Goal: Task Accomplishment & Management: Complete application form

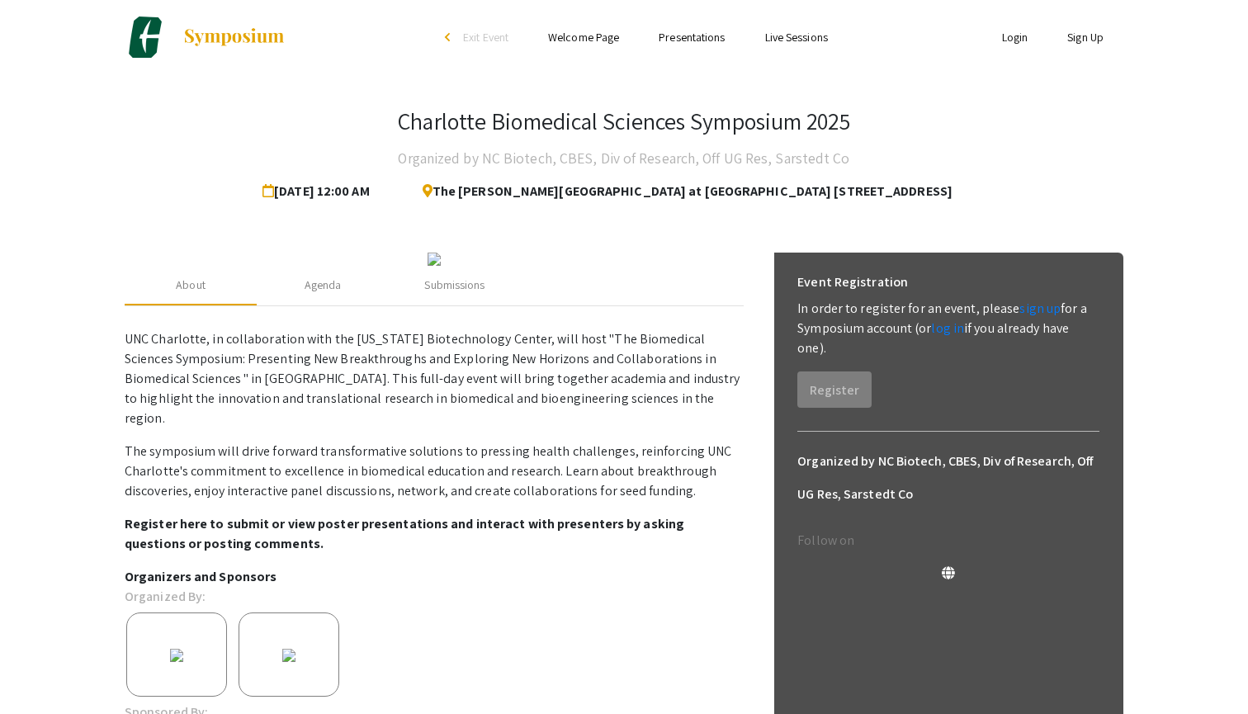
click at [700, 41] on link "Presentations" at bounding box center [692, 37] width 66 height 15
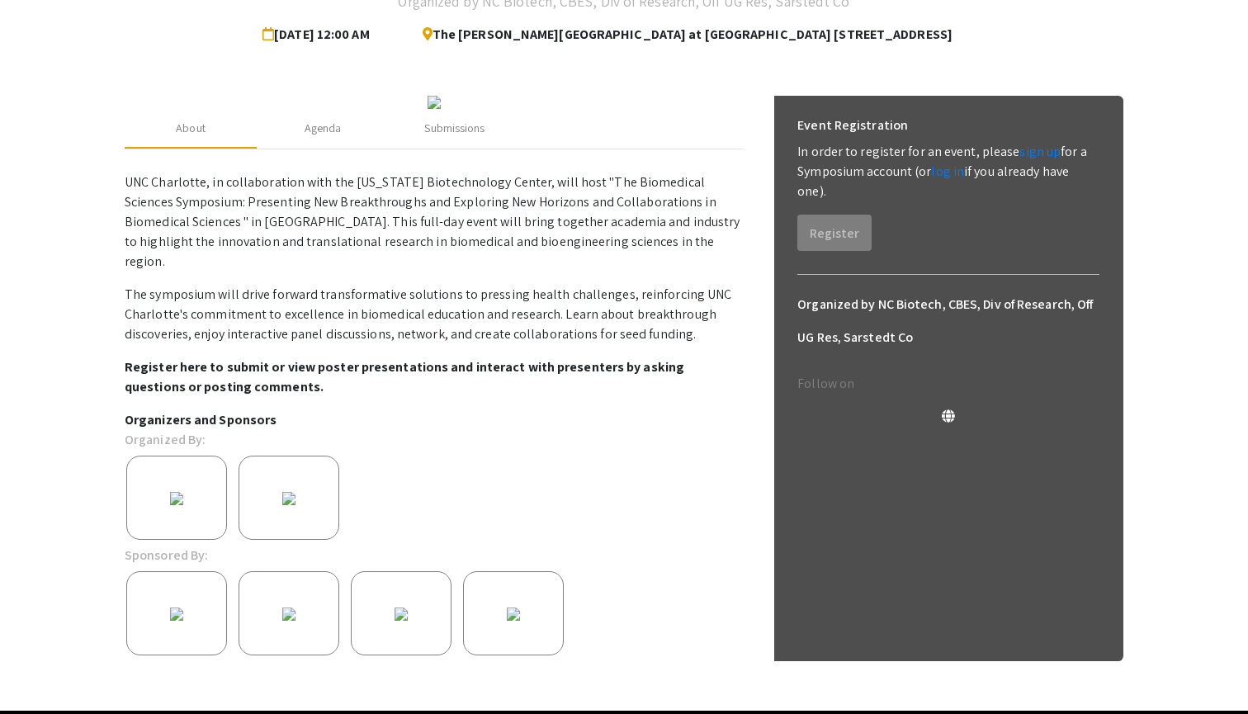
scroll to position [237, 0]
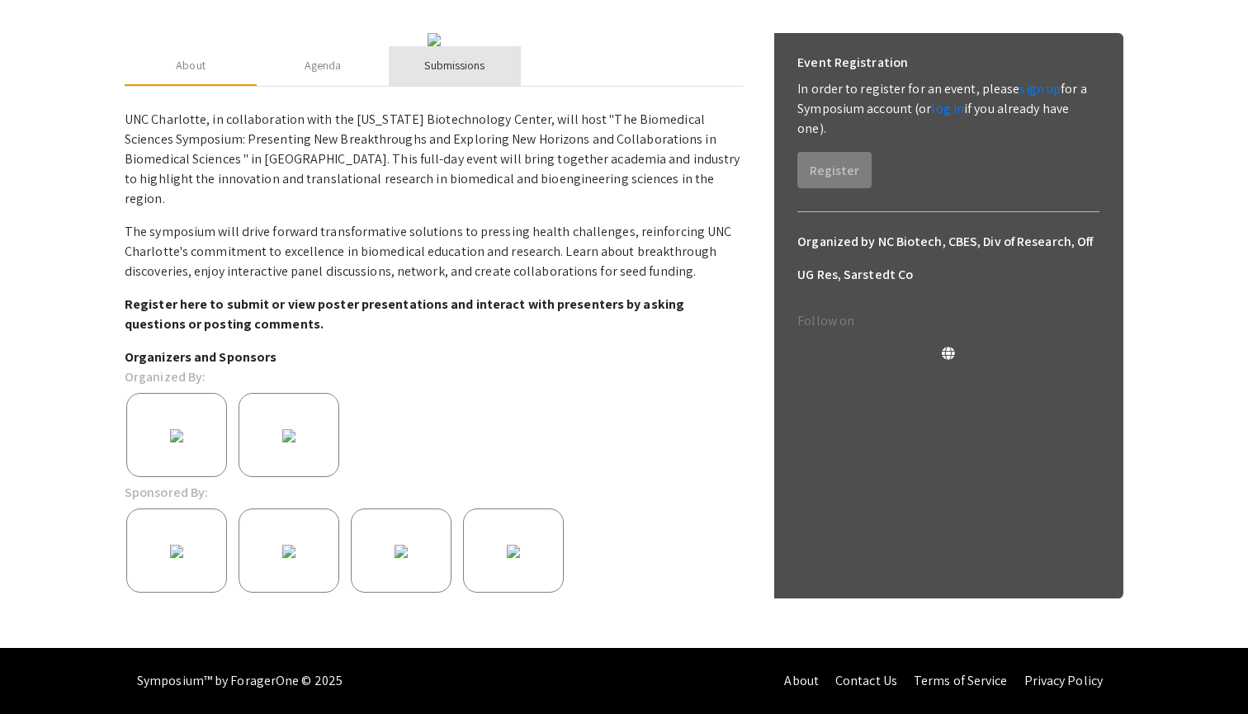
click at [466, 74] on div "Submissions" at bounding box center [454, 65] width 60 height 17
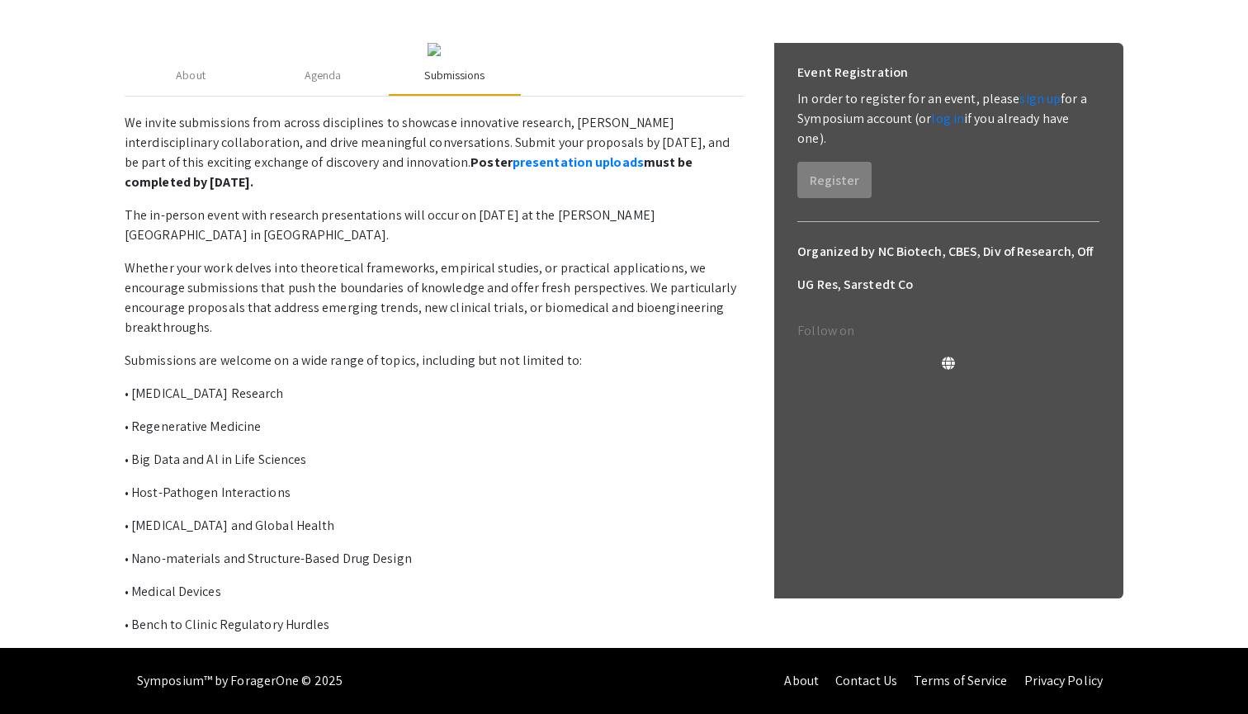
scroll to position [284, 0]
click at [526, 171] on link "presentation uploads" at bounding box center [578, 162] width 131 height 17
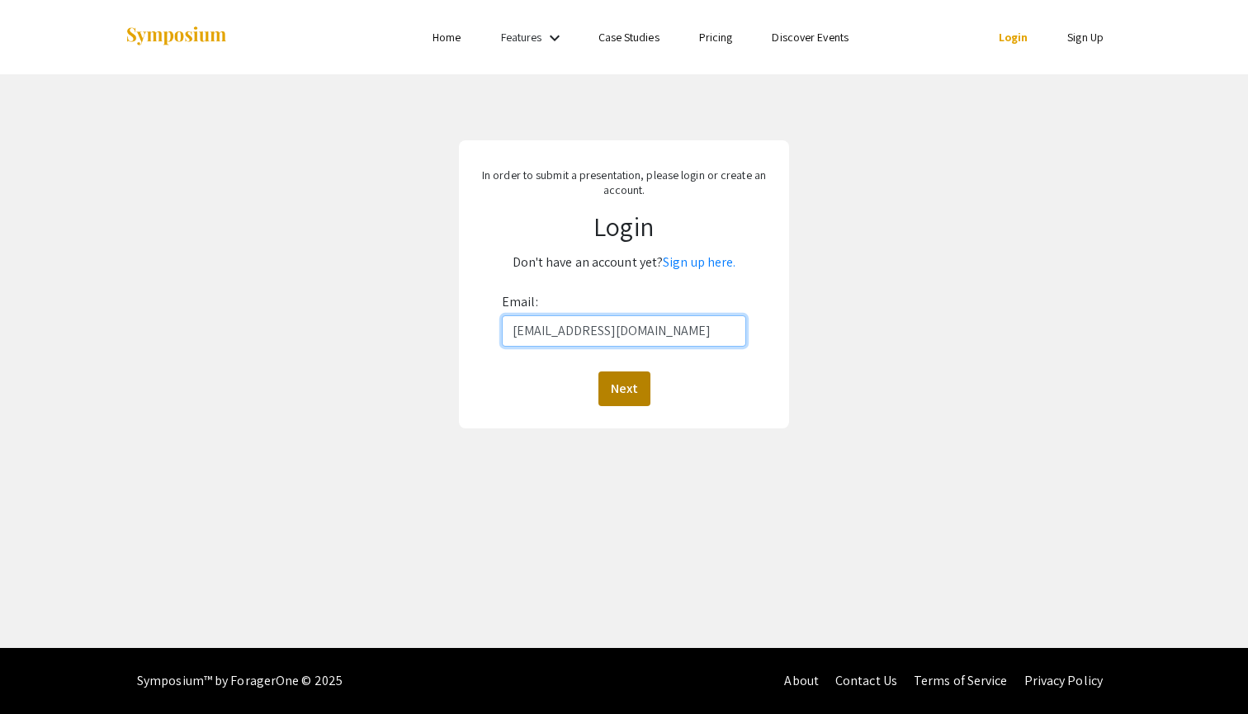
type input "[EMAIL_ADDRESS][DOMAIN_NAME]"
click at [633, 397] on button "Next" at bounding box center [625, 389] width 52 height 35
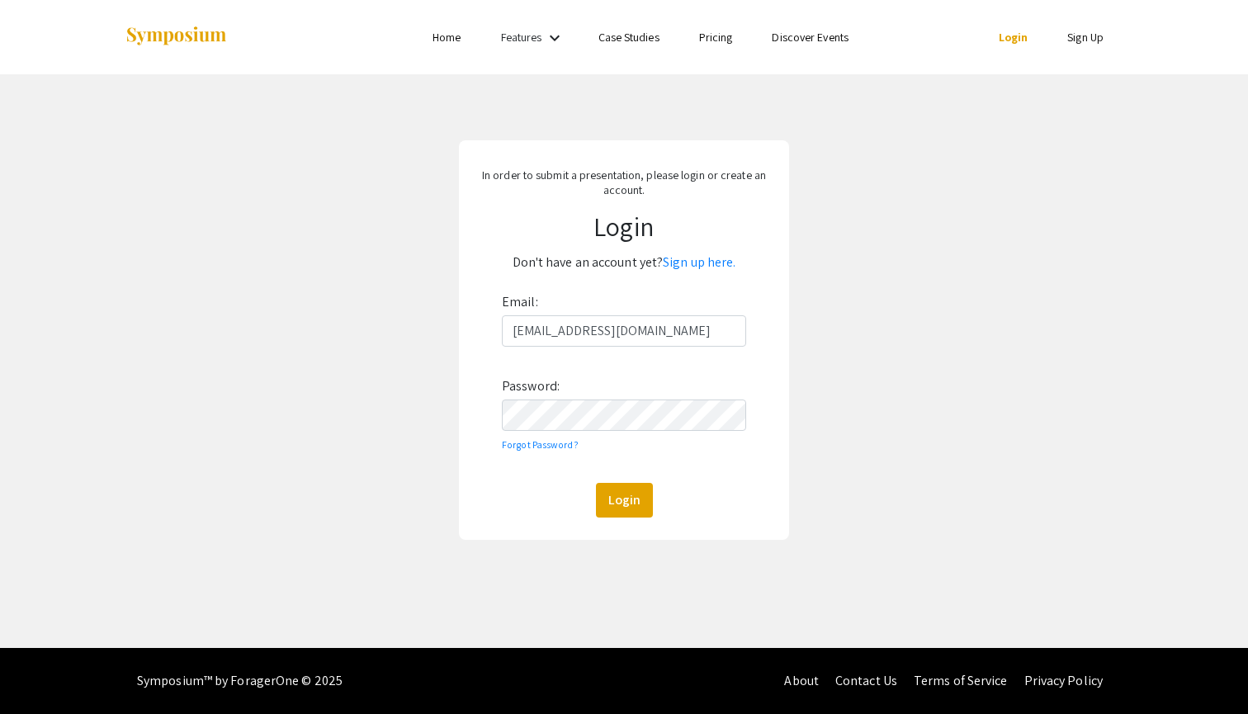
click at [664, 366] on div "Email: halle_fogle@unc.edu Password: Forgot Password? Login" at bounding box center [624, 403] width 244 height 229
click at [708, 263] on link "Sign up here." at bounding box center [699, 261] width 73 height 17
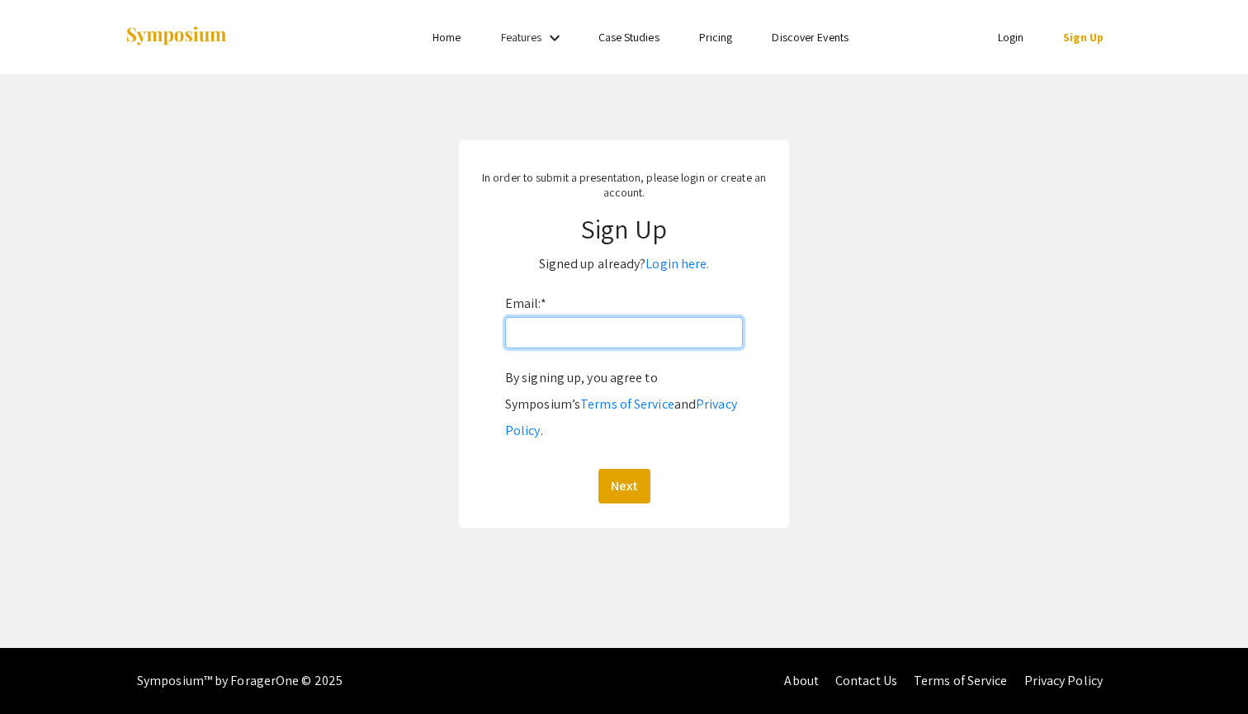
click at [649, 344] on input "Email: *" at bounding box center [624, 332] width 238 height 31
type input "halle_fogle@unc.edu"
click at [624, 472] on button "Next" at bounding box center [625, 486] width 52 height 35
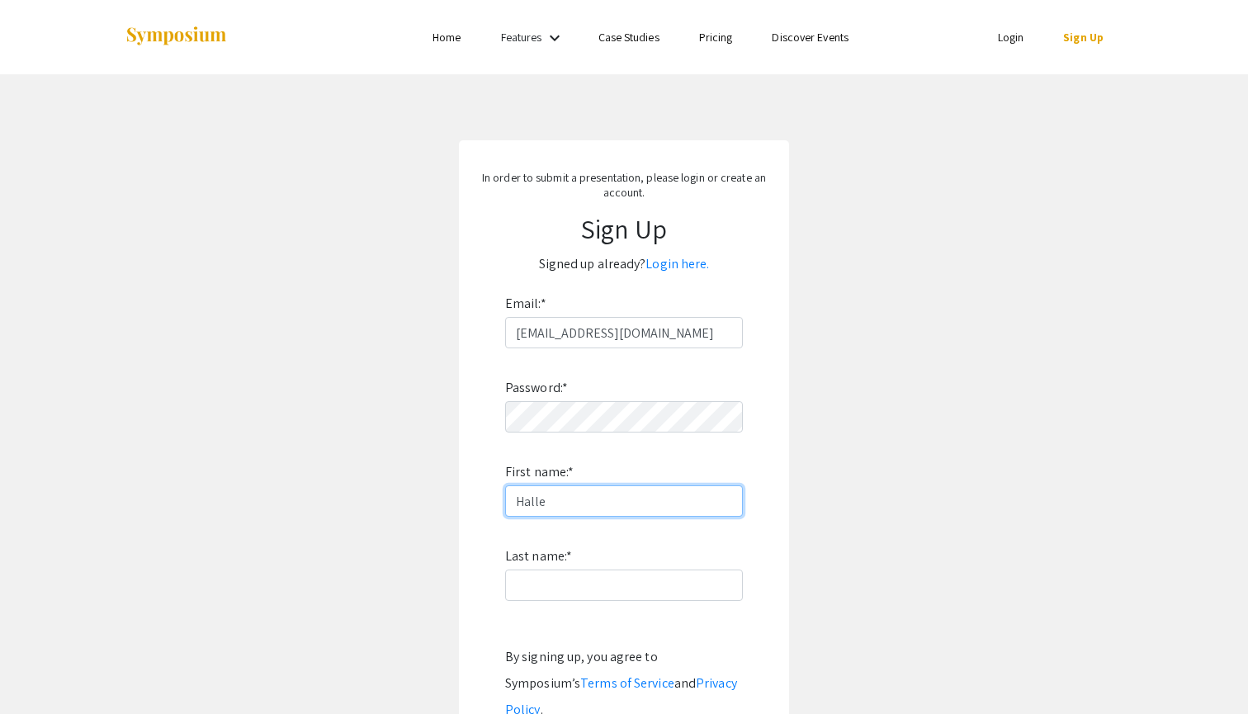
type input "Halle"
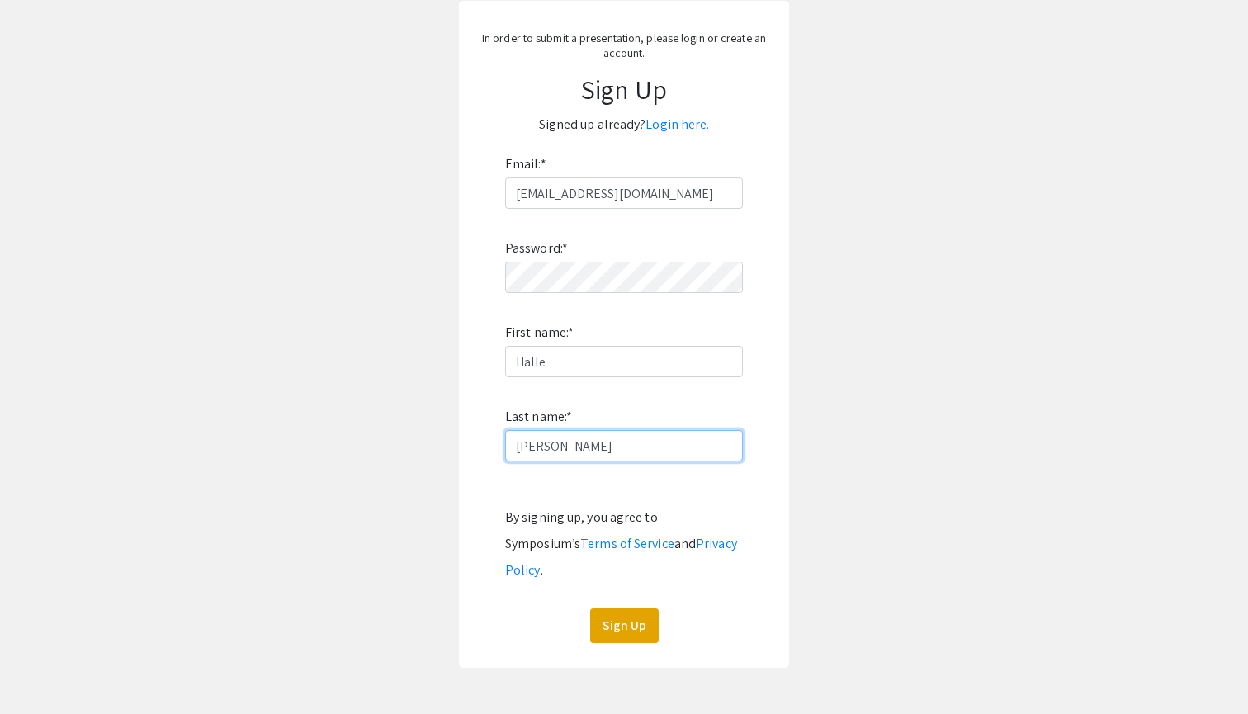
scroll to position [140, 0]
type input "Meyers"
click at [641, 608] on button "Sign Up" at bounding box center [624, 625] width 69 height 35
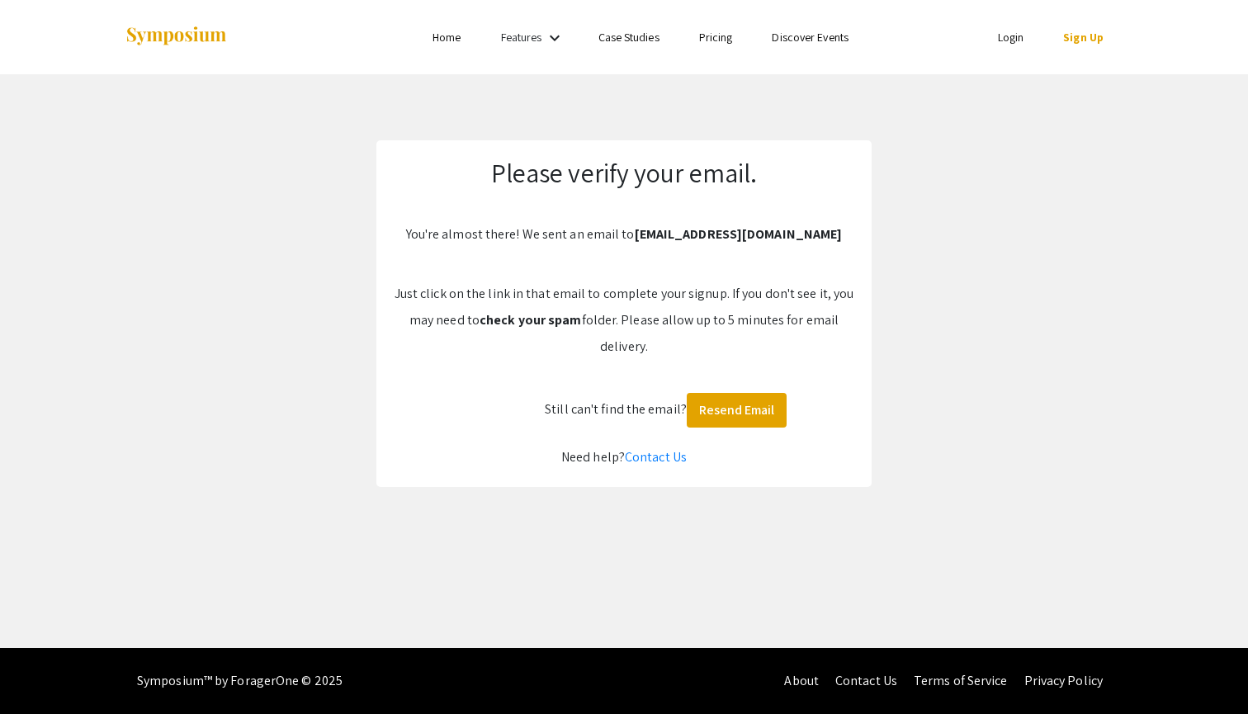
scroll to position [0, 0]
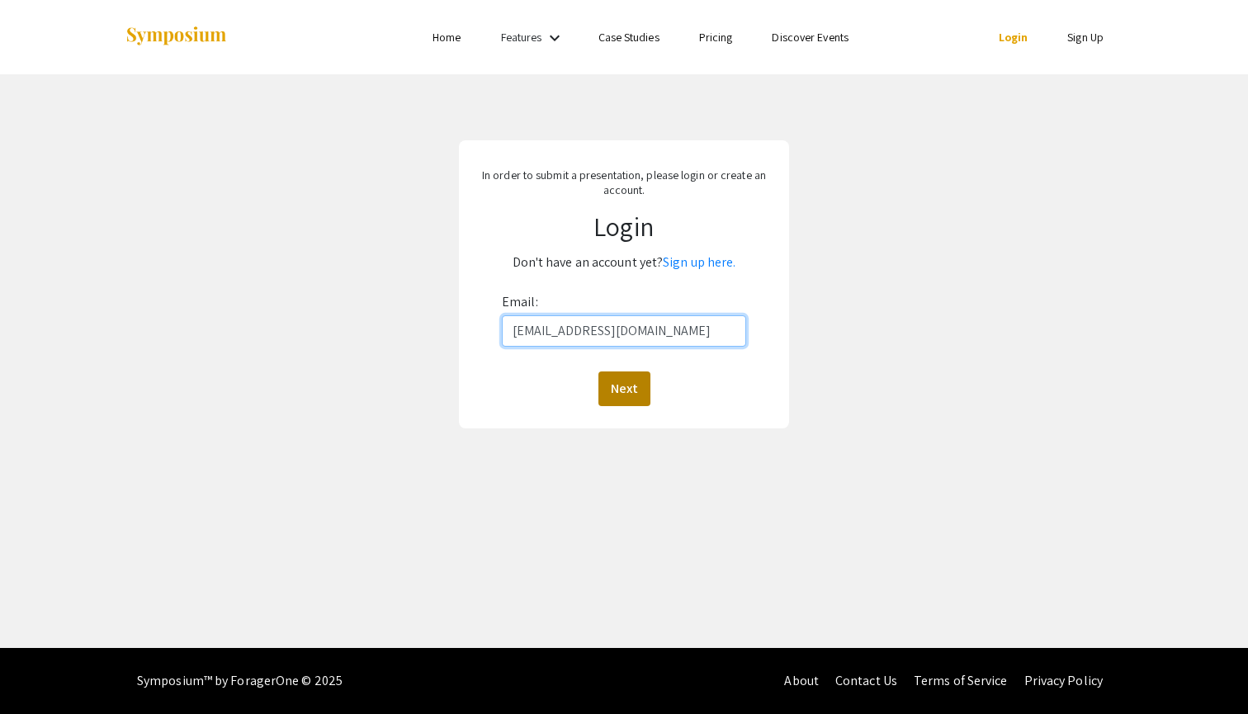
type input "halle_fogle@unc.edu"
click at [627, 393] on button "Next" at bounding box center [625, 389] width 52 height 35
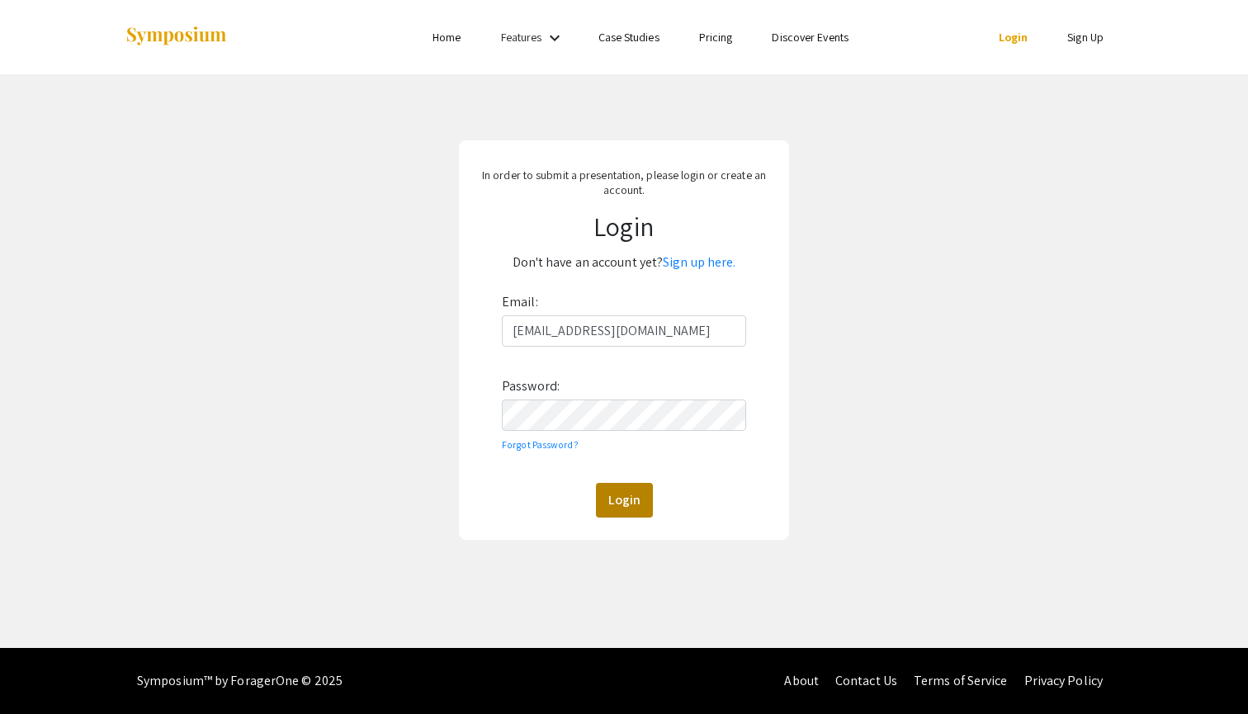
click at [622, 506] on button "Login" at bounding box center [624, 500] width 57 height 35
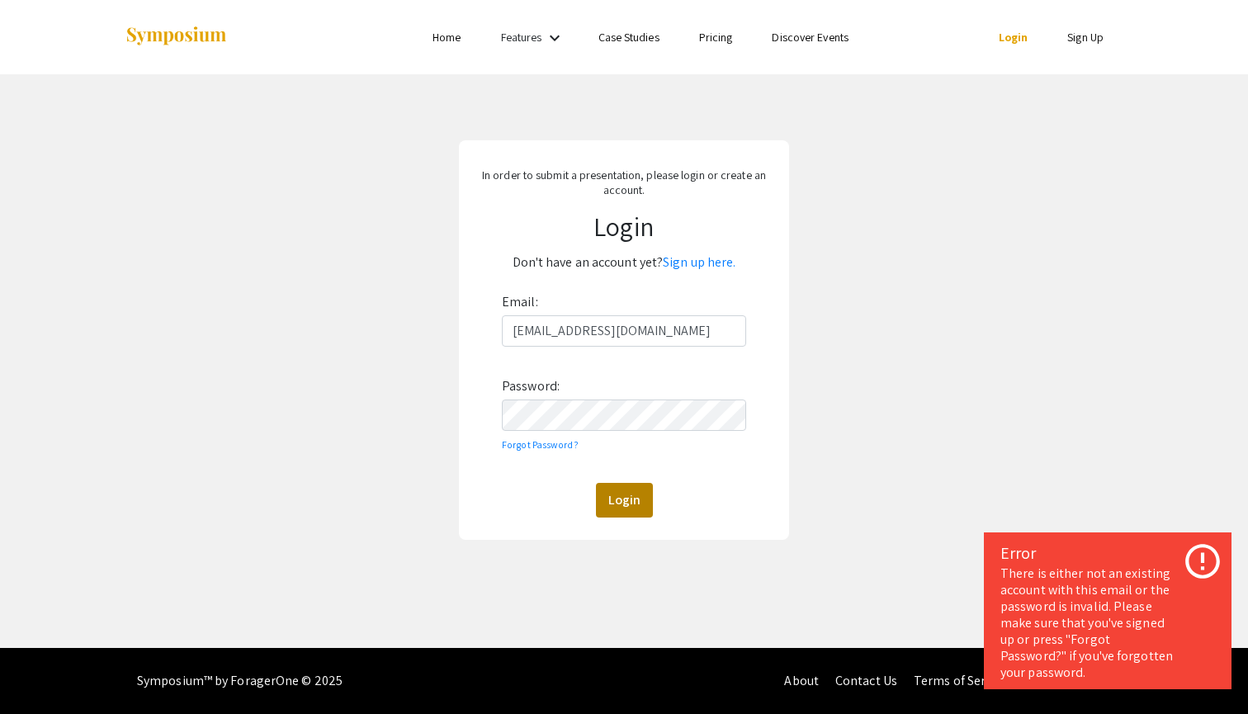
click at [613, 498] on button "Login" at bounding box center [624, 500] width 57 height 35
click at [447, 417] on div "In order to submit a presentation, please login or create an account. Login Don…" at bounding box center [624, 340] width 1273 height 532
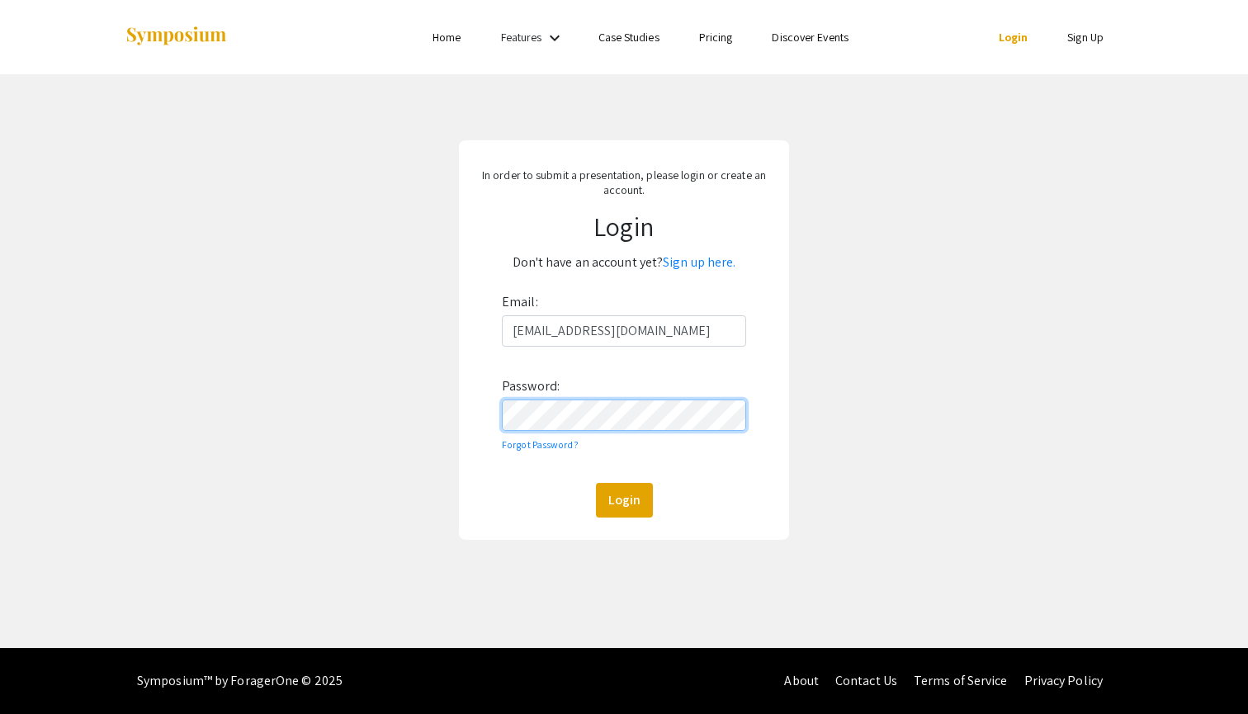
click at [623, 499] on button "Login" at bounding box center [624, 500] width 57 height 35
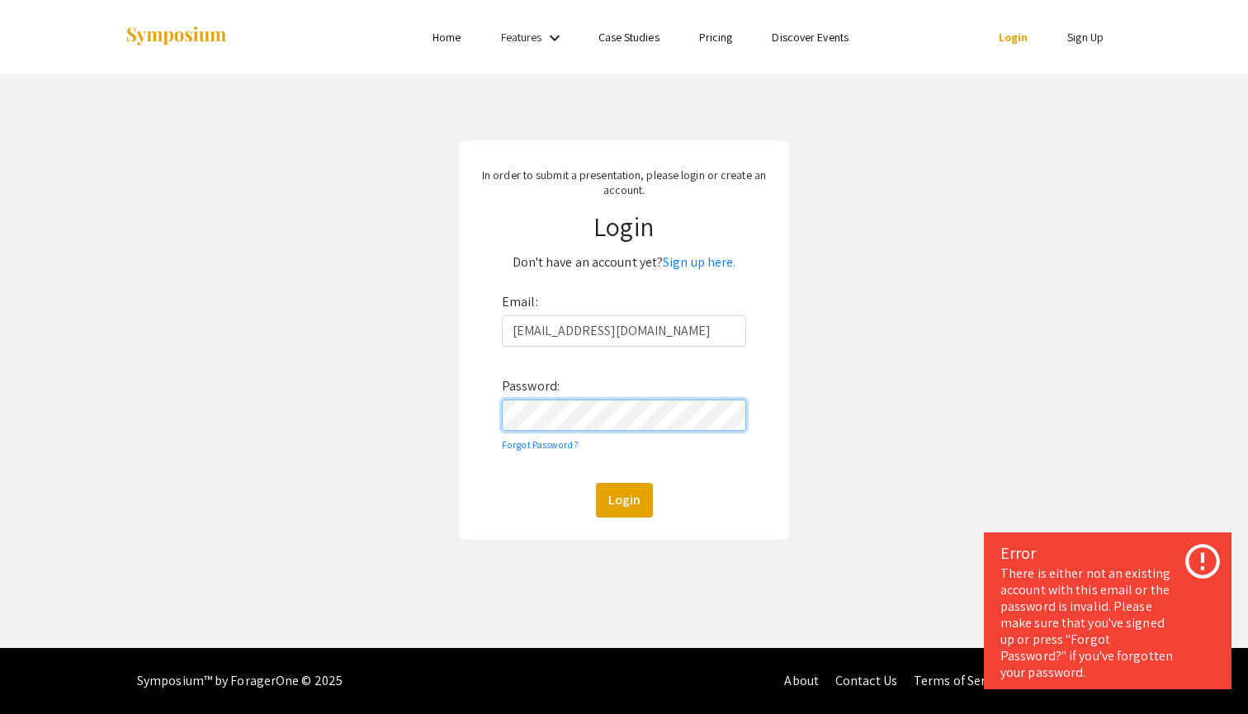
click at [623, 499] on button "Login" at bounding box center [624, 500] width 57 height 35
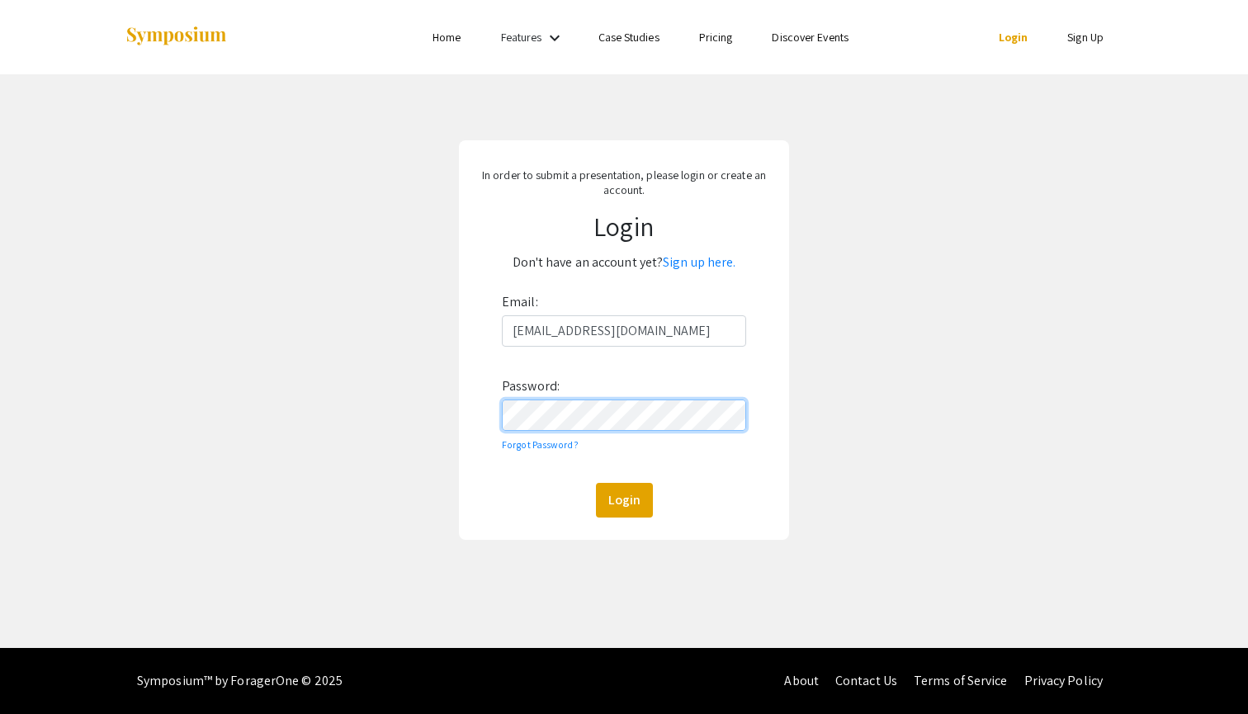
click at [623, 499] on button "Login" at bounding box center [624, 500] width 57 height 35
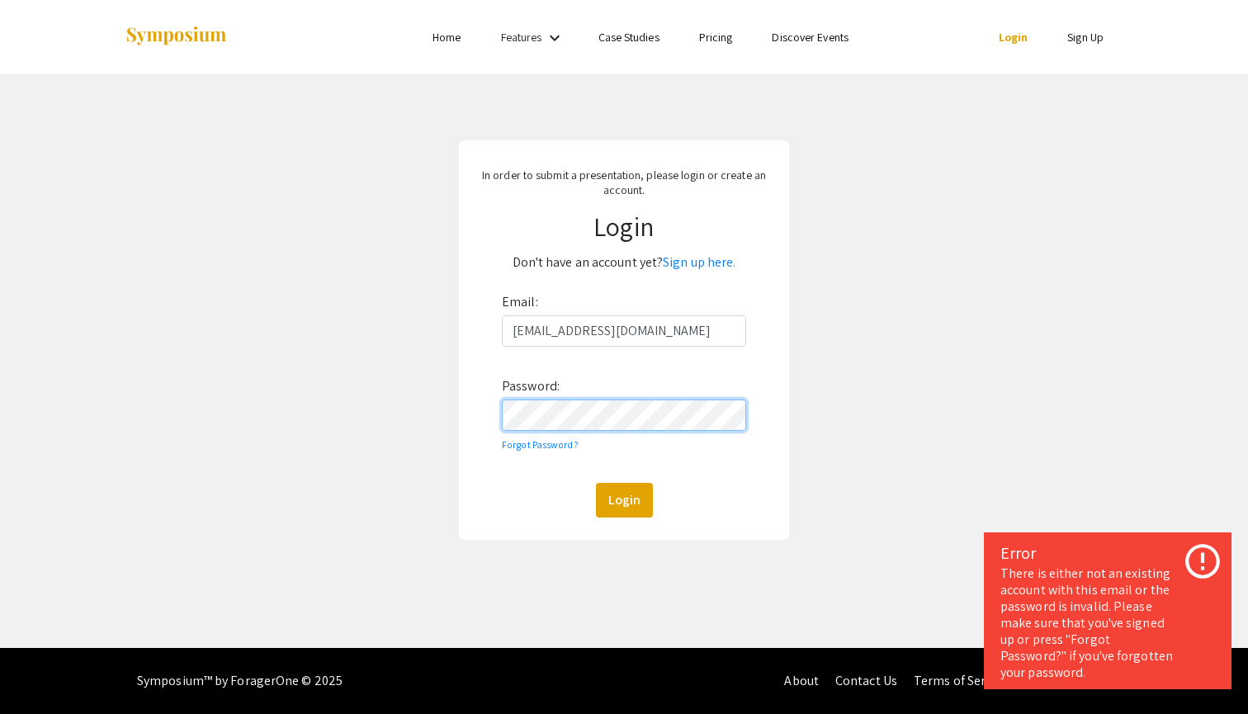
click at [623, 499] on button "Login" at bounding box center [624, 500] width 57 height 35
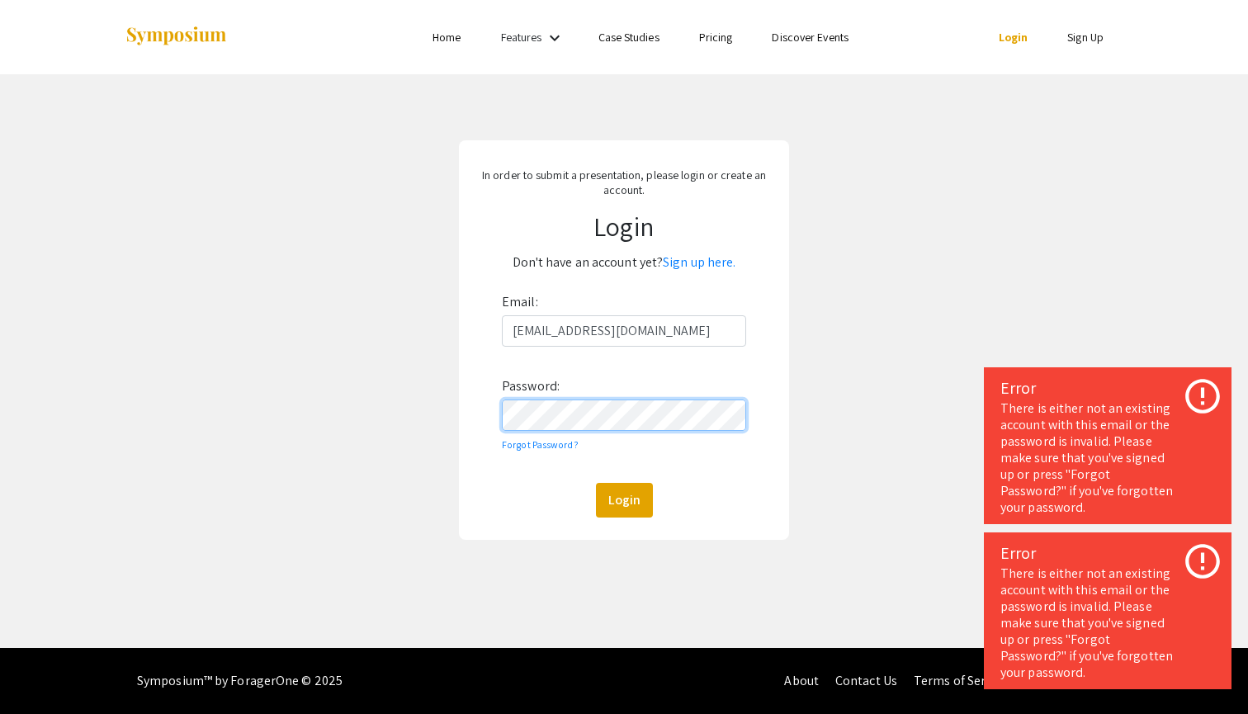
click at [623, 499] on button "Login" at bounding box center [624, 500] width 57 height 35
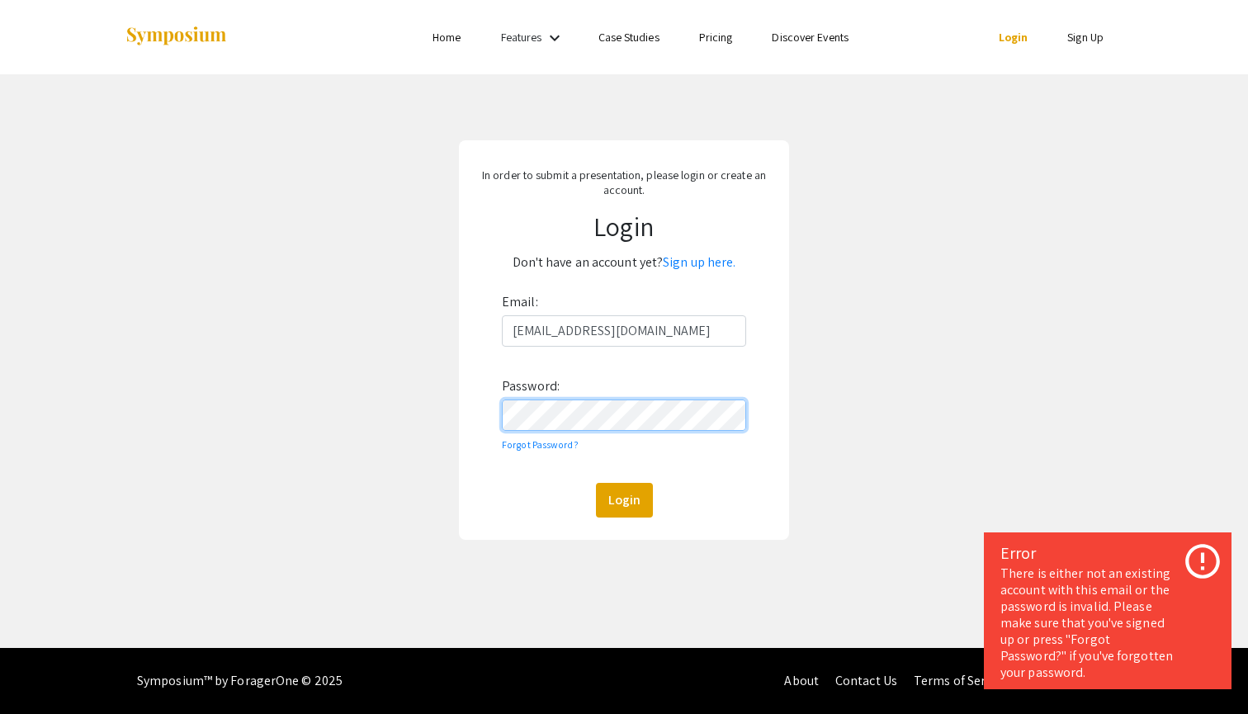
click at [389, 409] on div "In order to submit a presentation, please login or create an account. Login Don…" at bounding box center [624, 340] width 1273 height 532
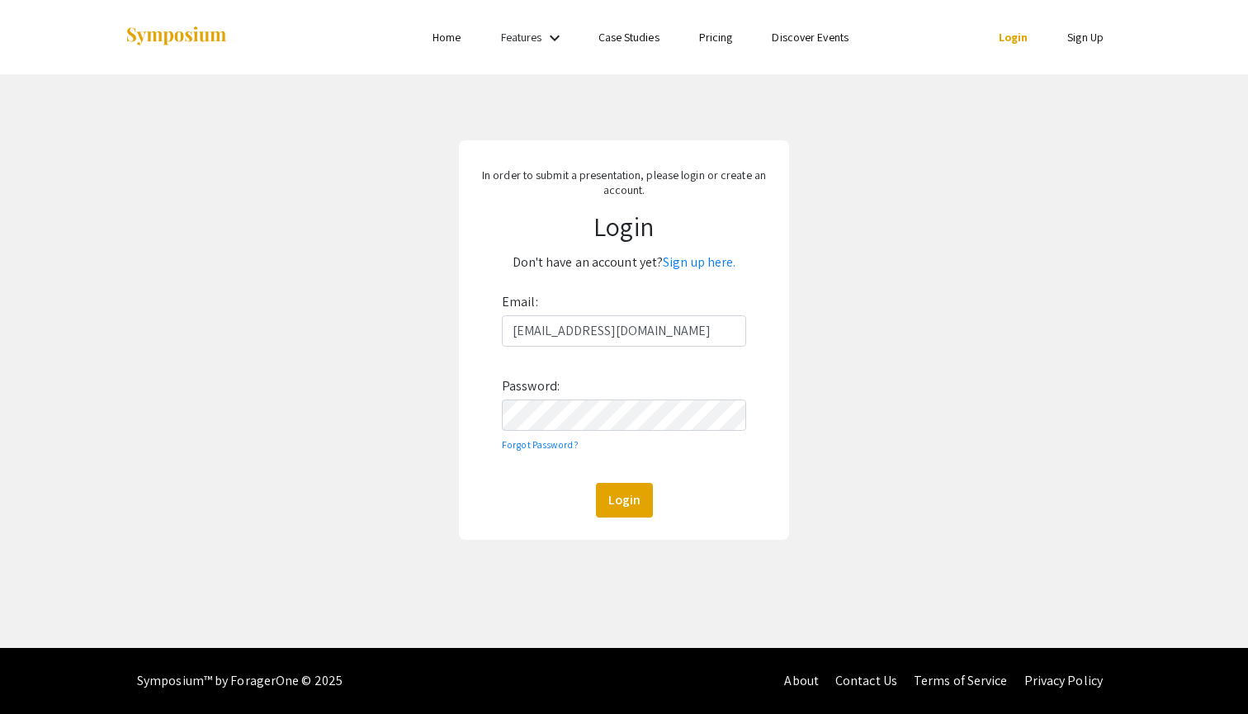
click at [623, 499] on button "Login" at bounding box center [624, 500] width 57 height 35
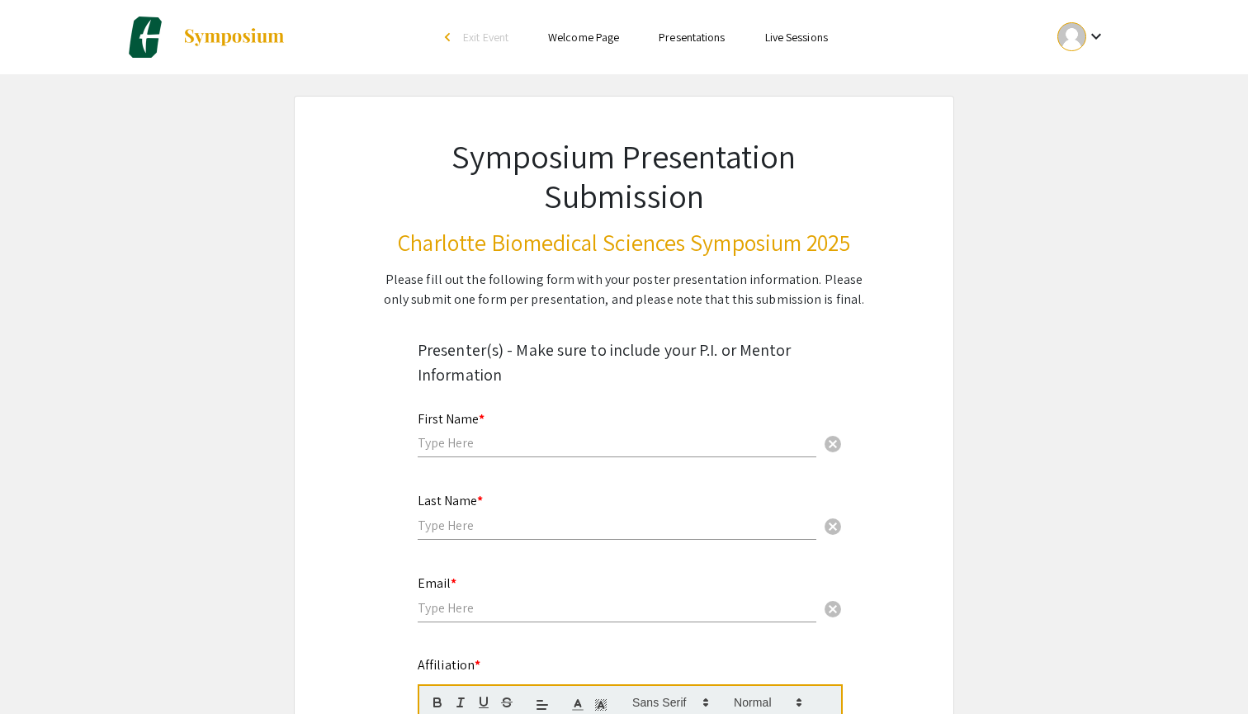
scroll to position [43, 0]
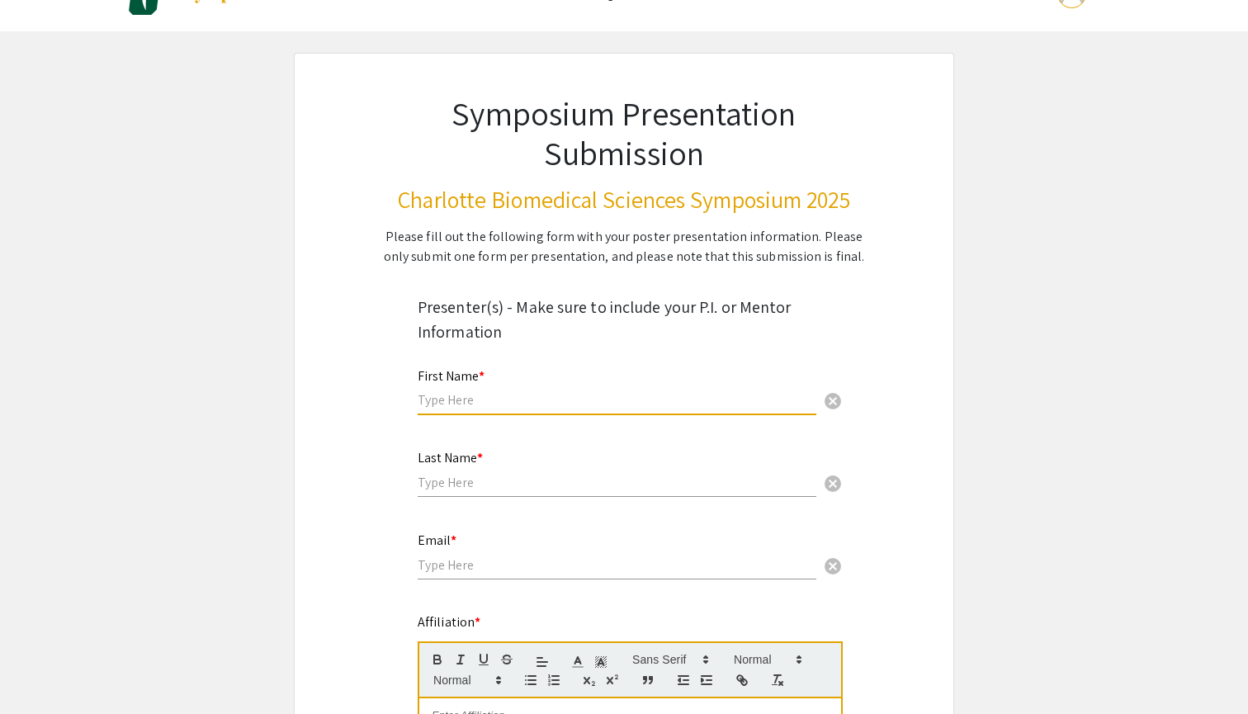
type input "J"
type input "Halle"
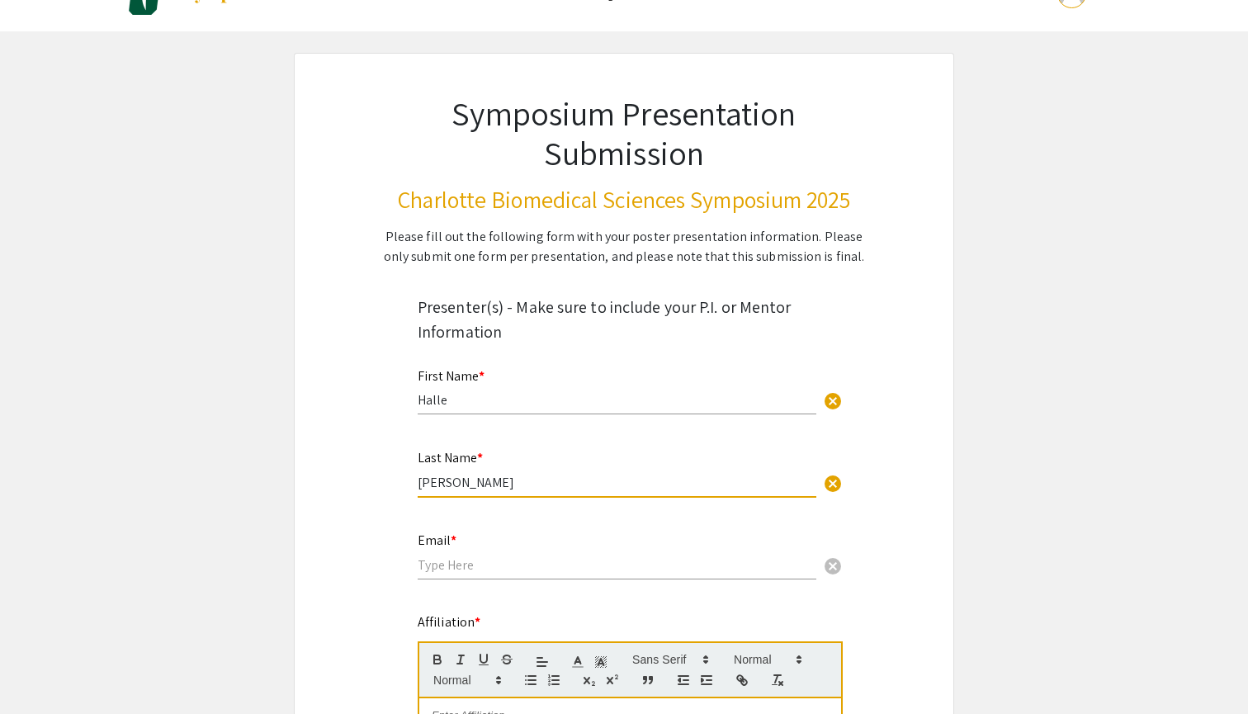
type input "Meyers"
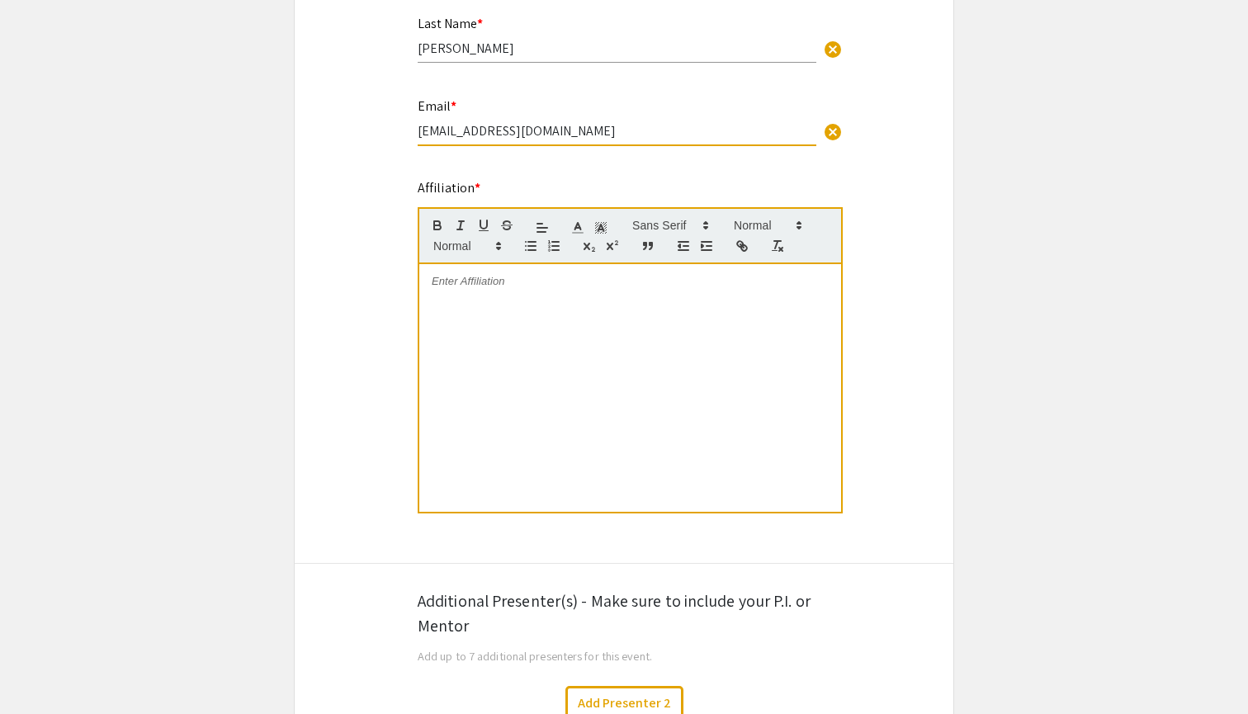
scroll to position [531, 0]
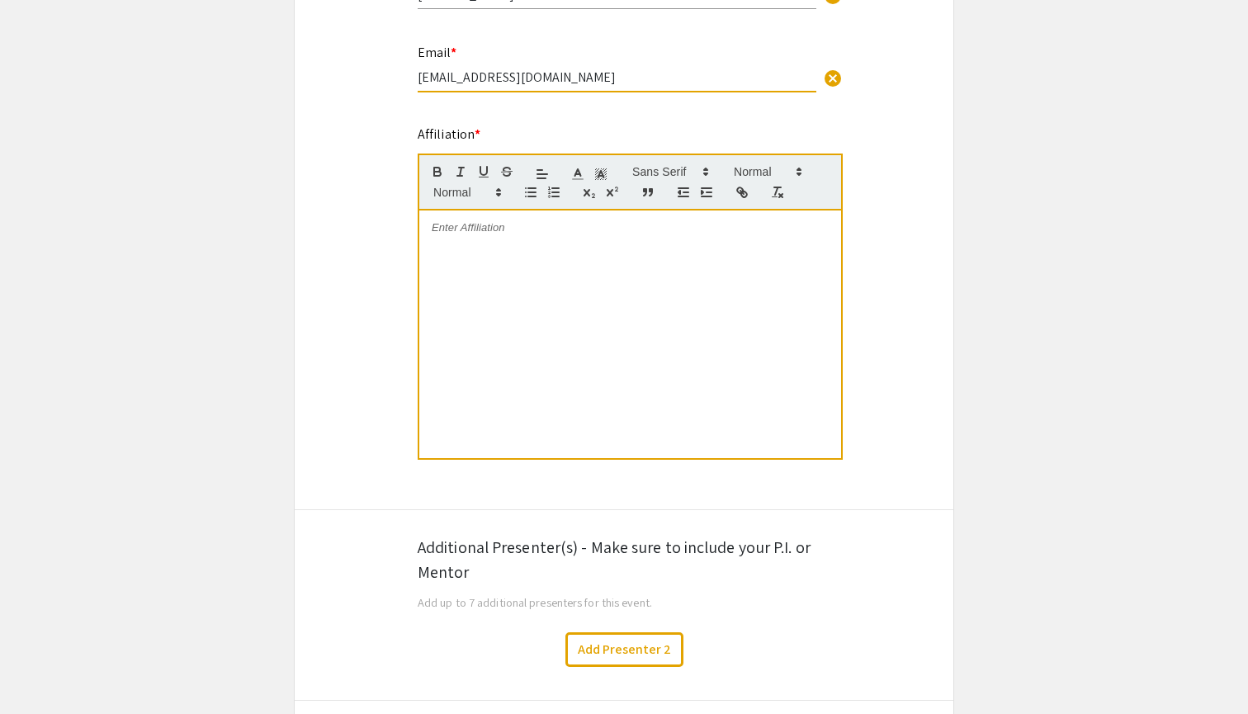
type input "halle_fogle@unc.edu"
click at [555, 257] on div at bounding box center [630, 335] width 422 height 248
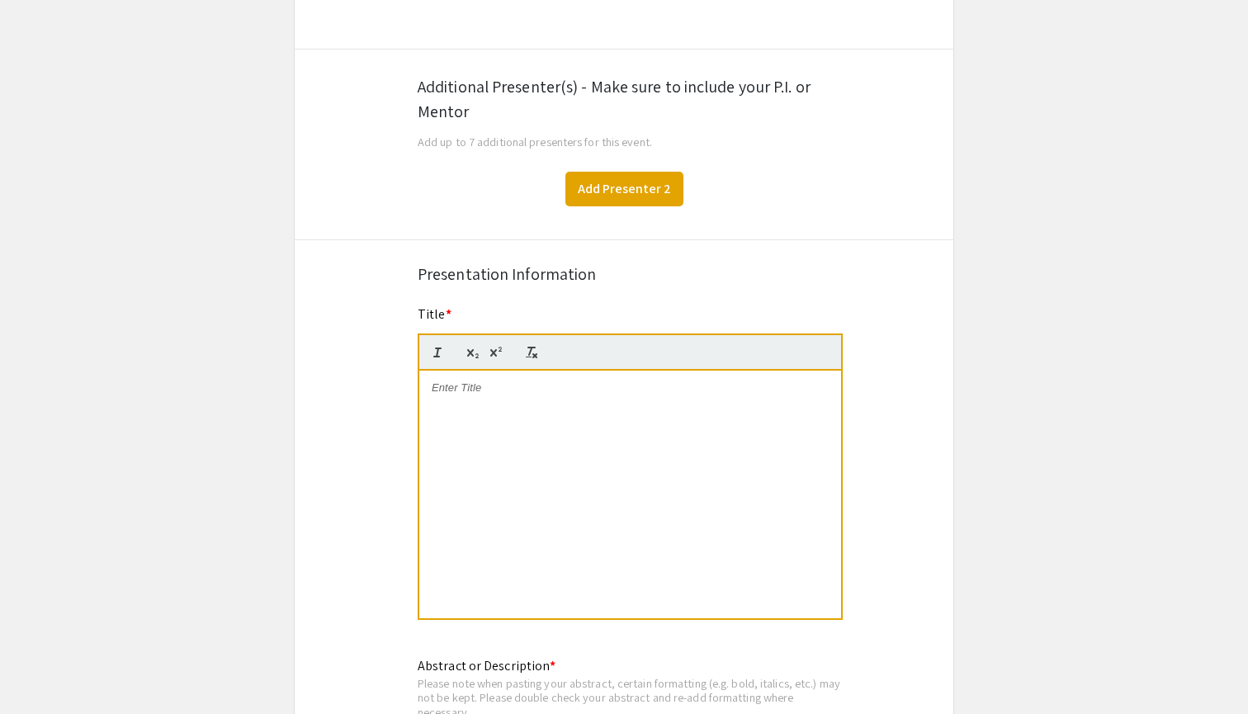
scroll to position [1009, 0]
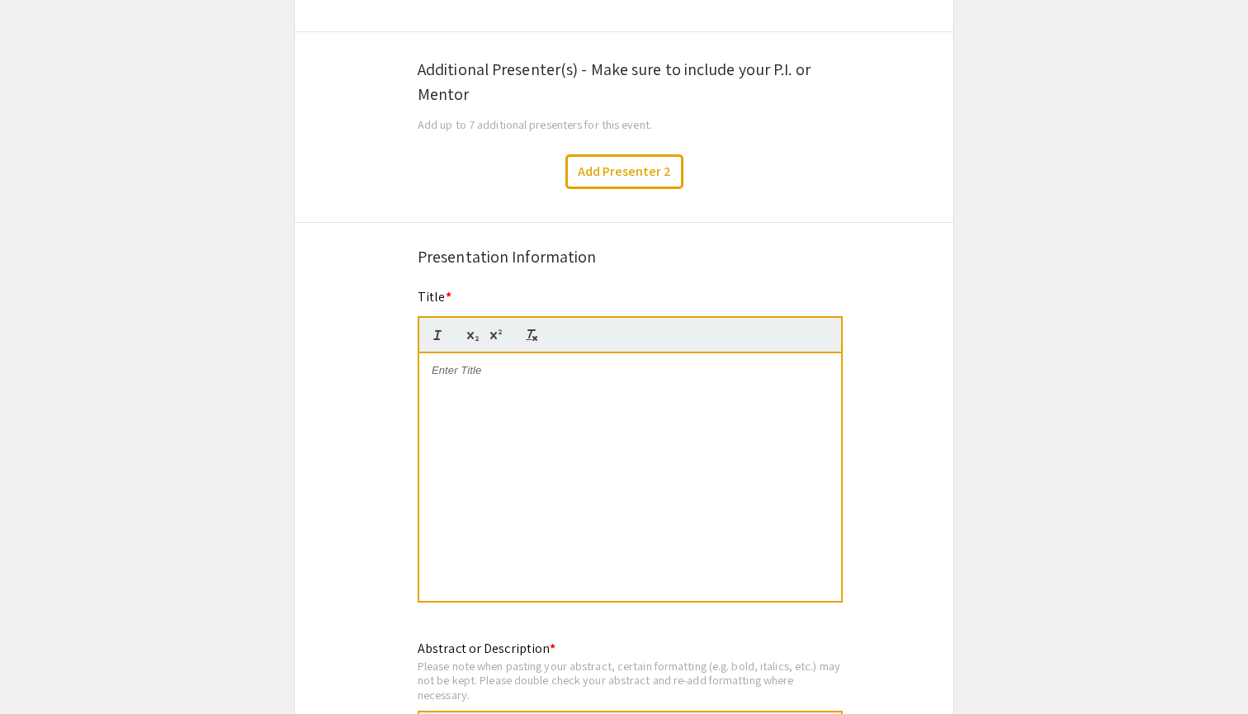
click at [604, 402] on div at bounding box center [630, 477] width 422 height 248
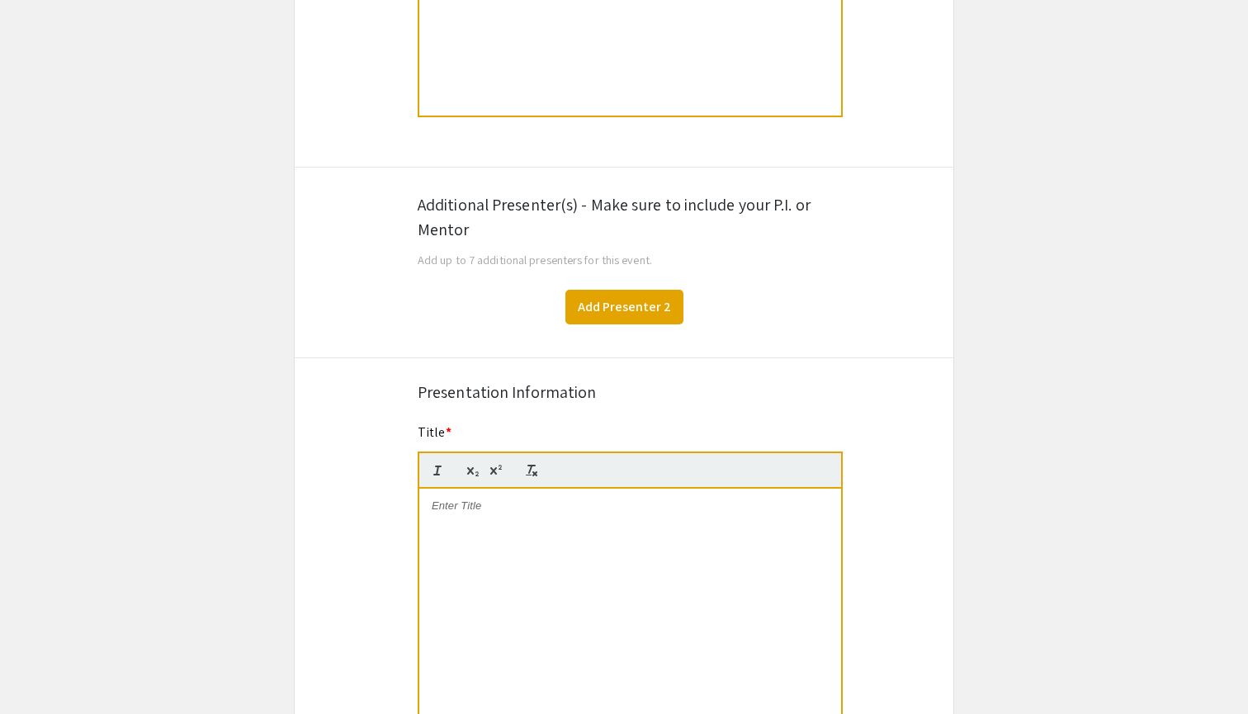
click at [618, 316] on button "Add Presenter 2" at bounding box center [625, 307] width 118 height 35
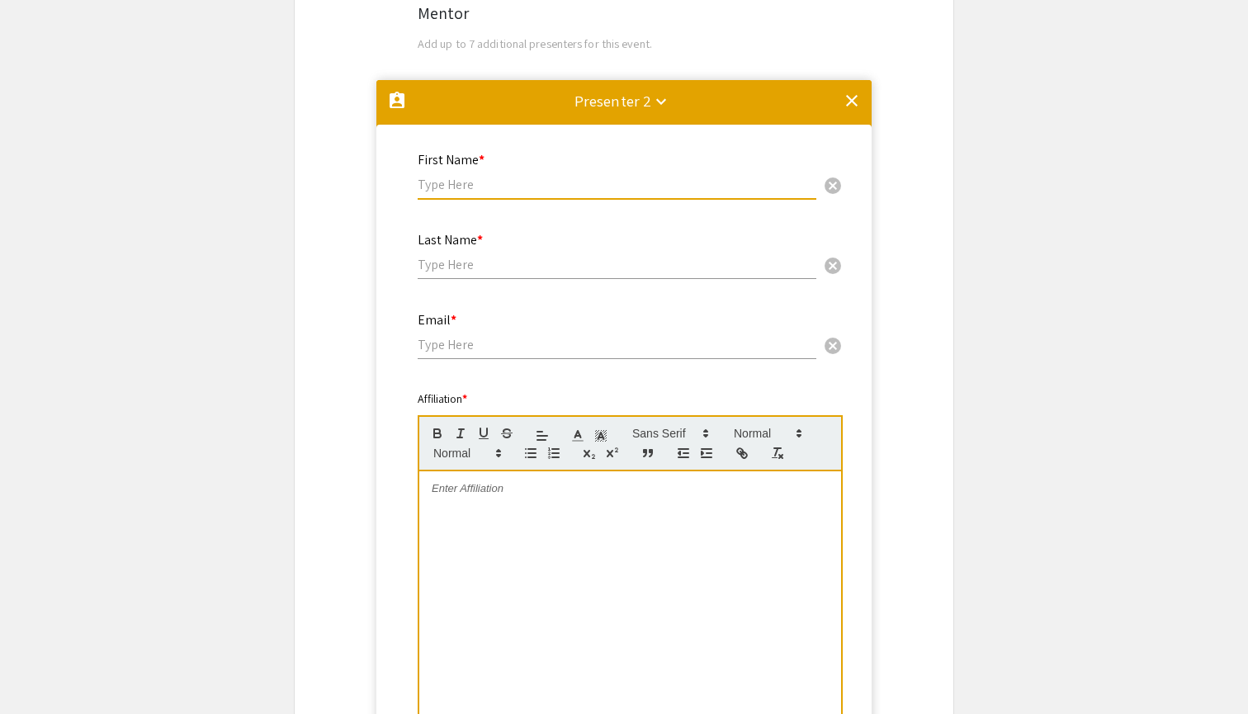
scroll to position [1082, 0]
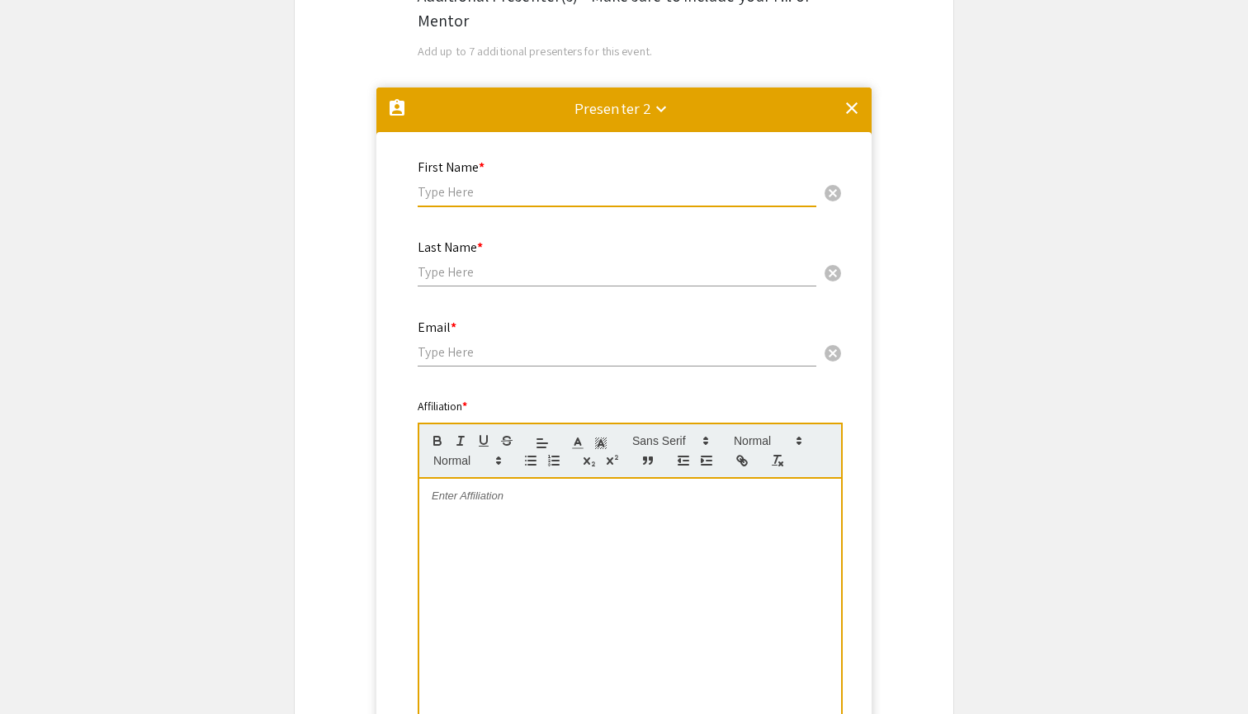
click at [862, 113] on mat-divider at bounding box center [623, 115] width 495 height 54
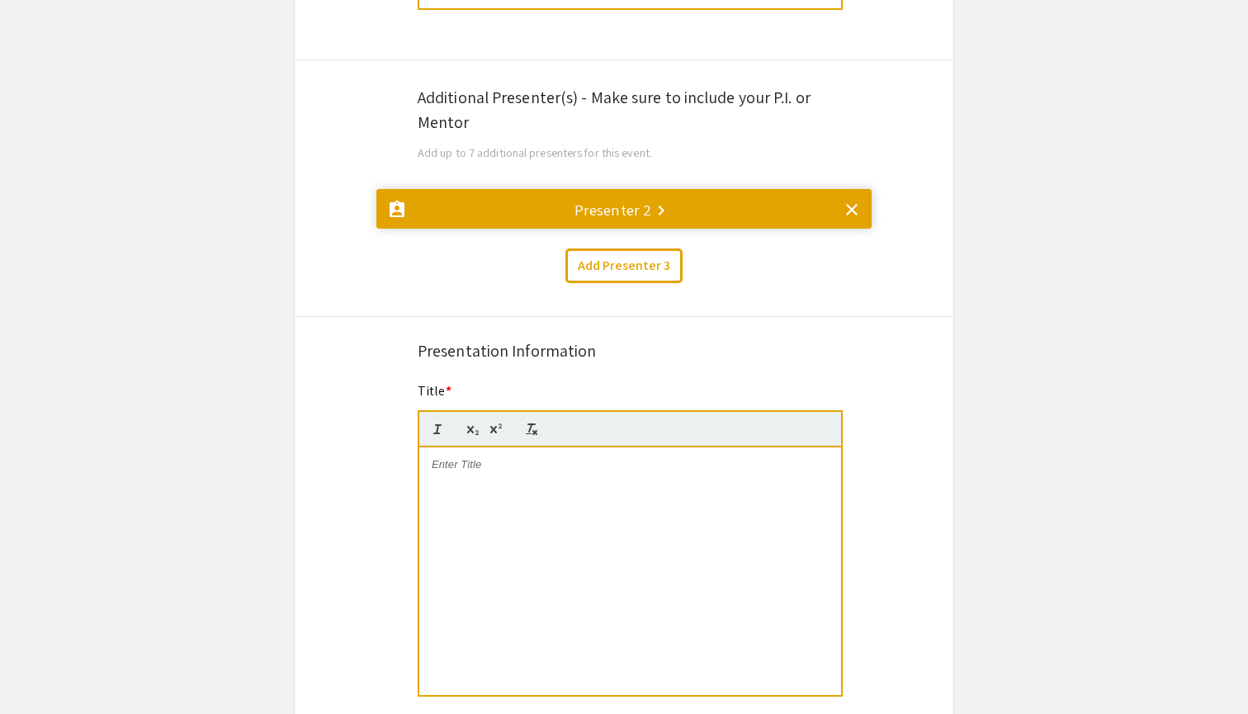
scroll to position [953, 0]
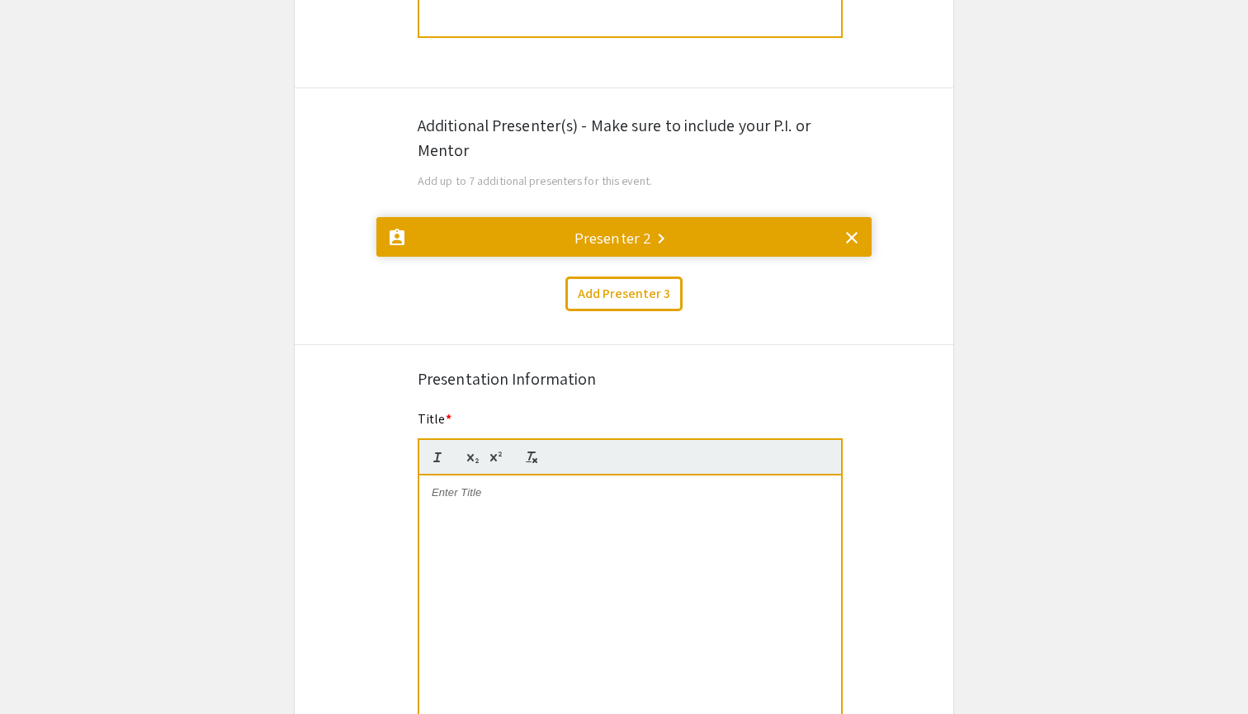
click at [851, 235] on mat-icon "clear" at bounding box center [852, 238] width 20 height 20
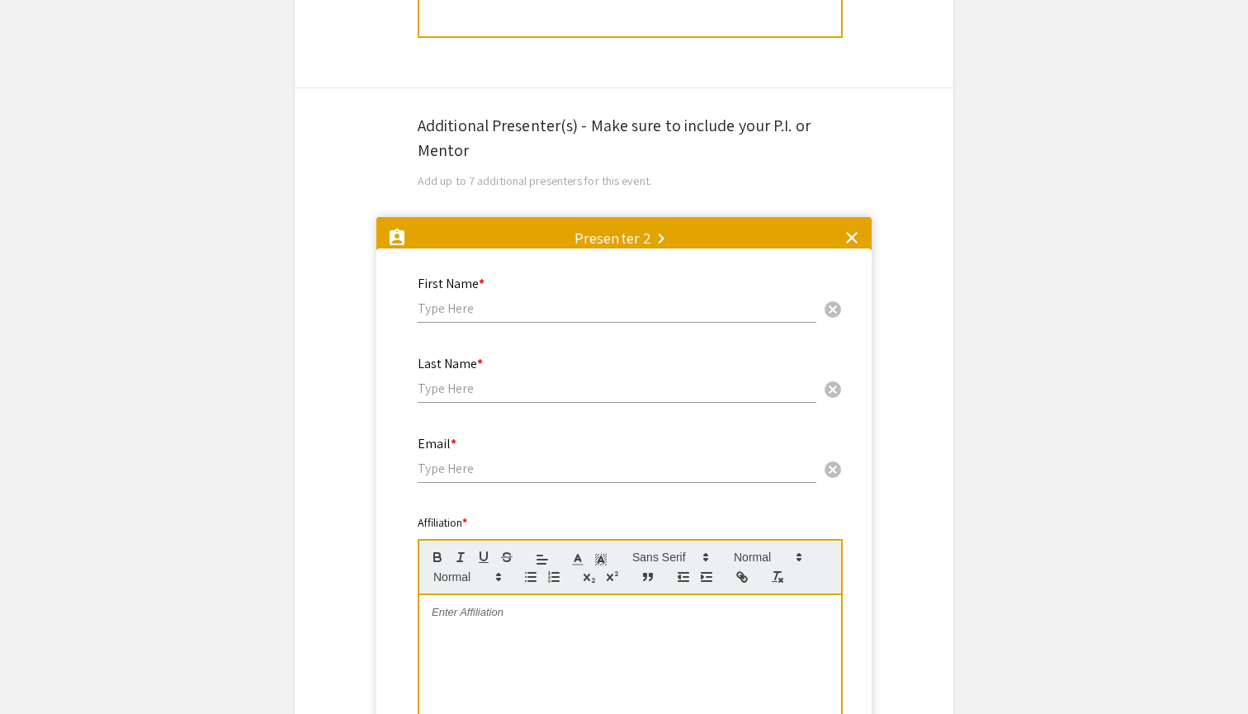
scroll to position [0, 0]
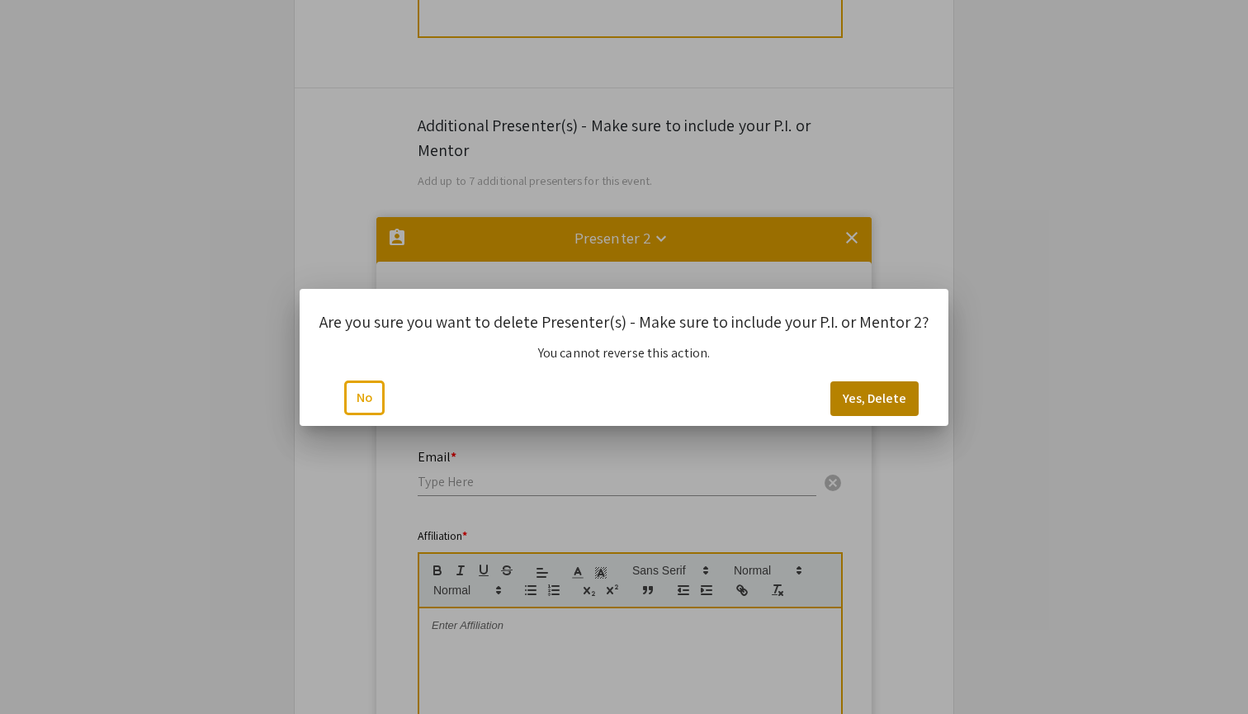
click at [872, 390] on button "Yes, Delete" at bounding box center [875, 398] width 88 height 35
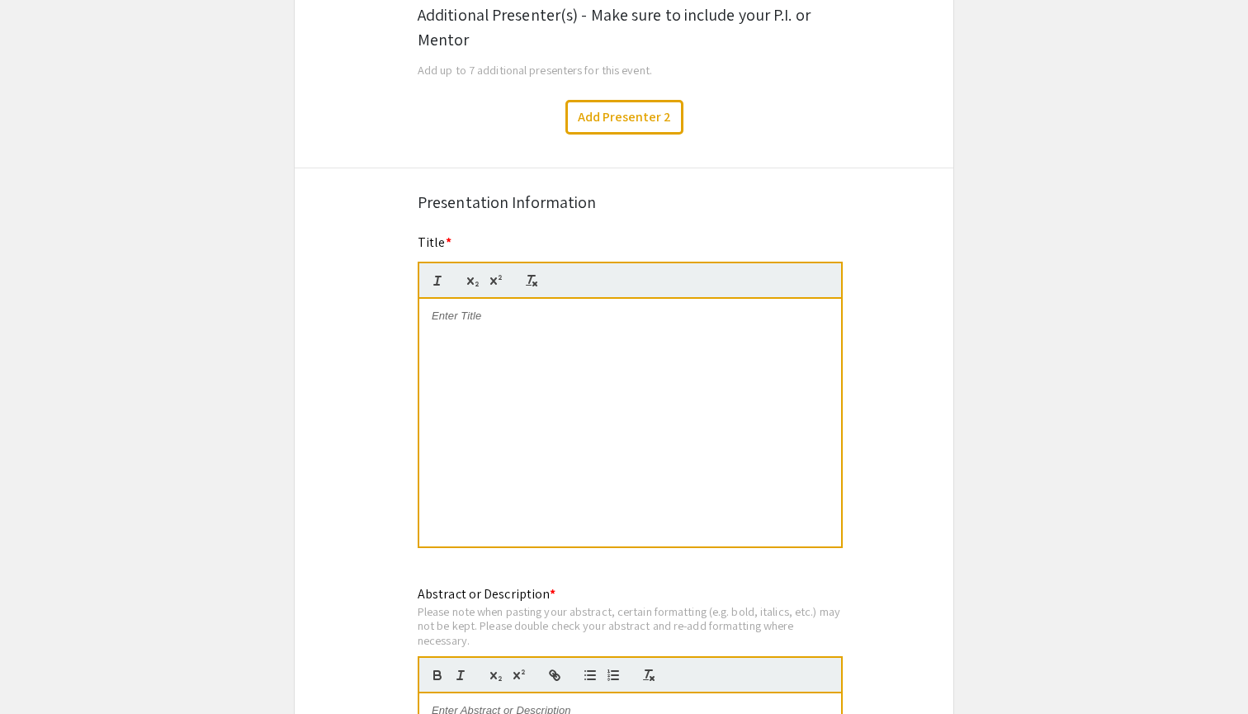
scroll to position [1072, 0]
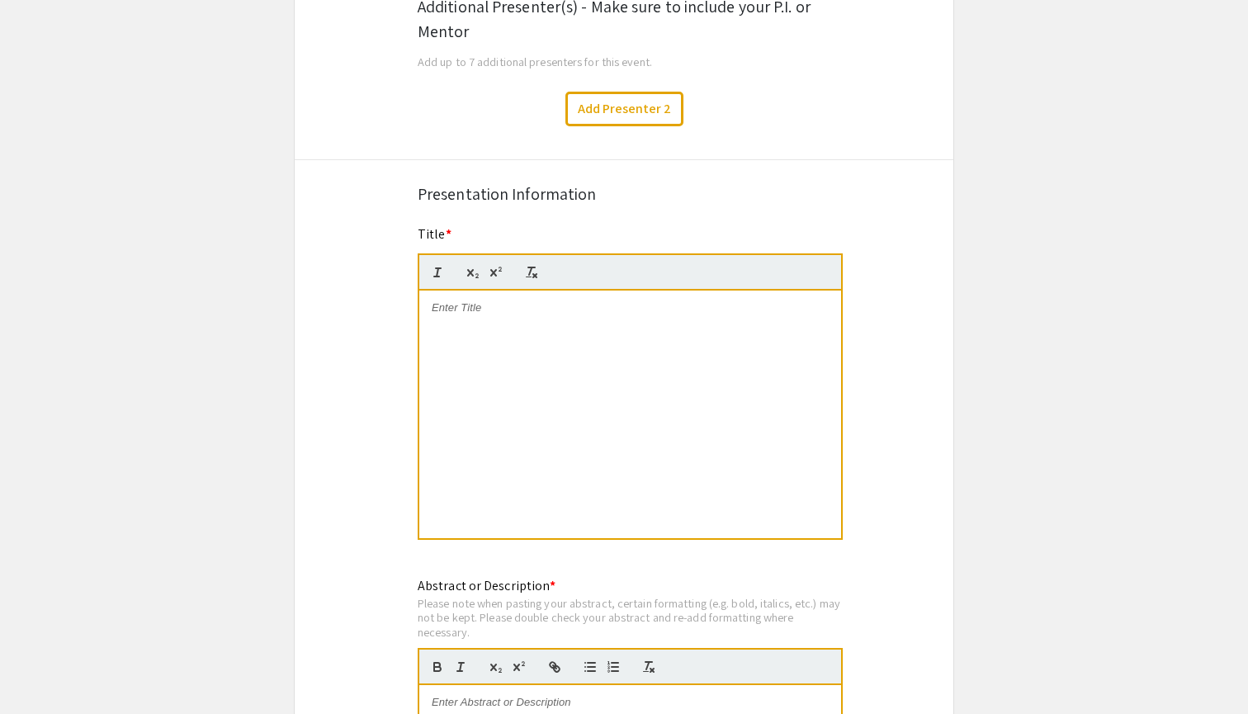
click at [665, 367] on div at bounding box center [630, 415] width 422 height 248
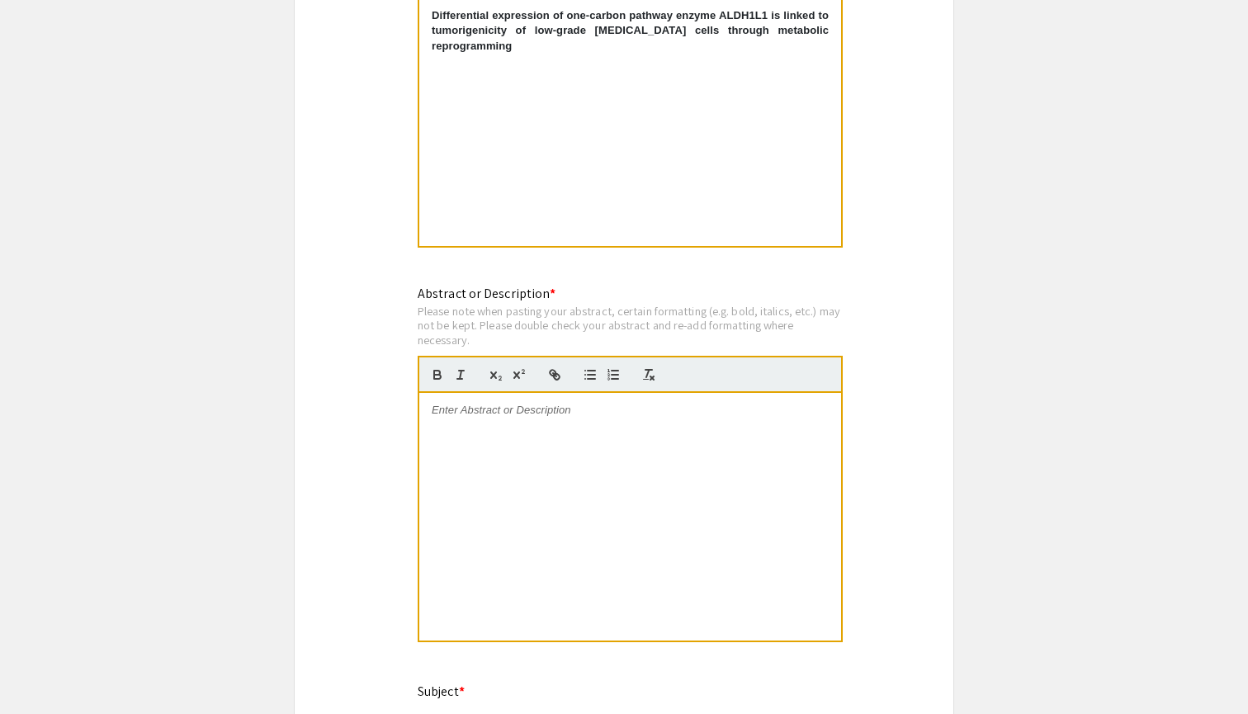
scroll to position [1376, 0]
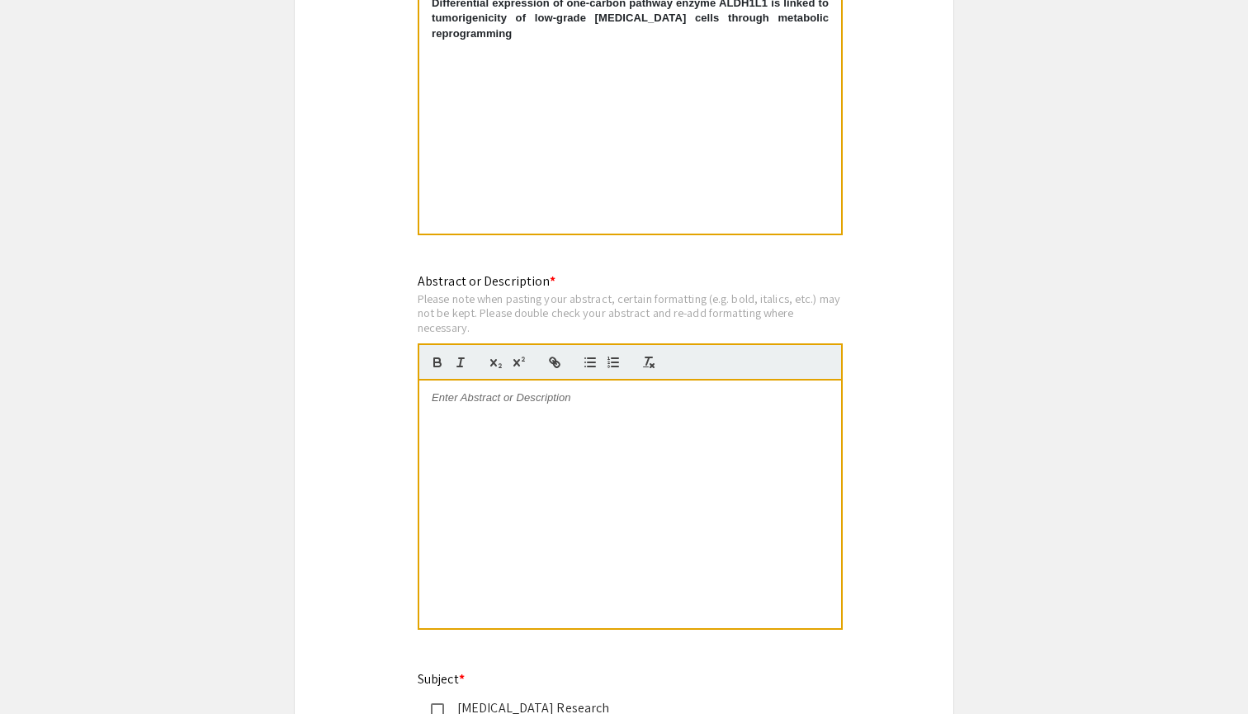
click at [525, 404] on div at bounding box center [630, 505] width 422 height 248
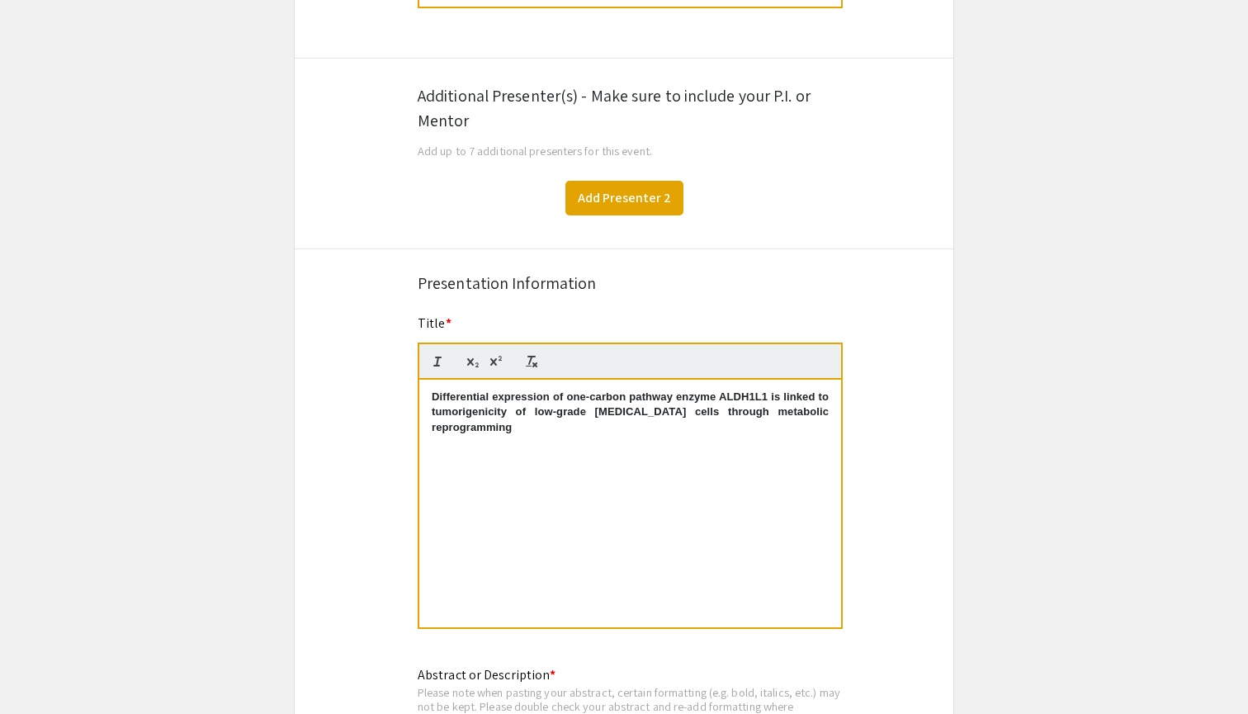
scroll to position [924, 0]
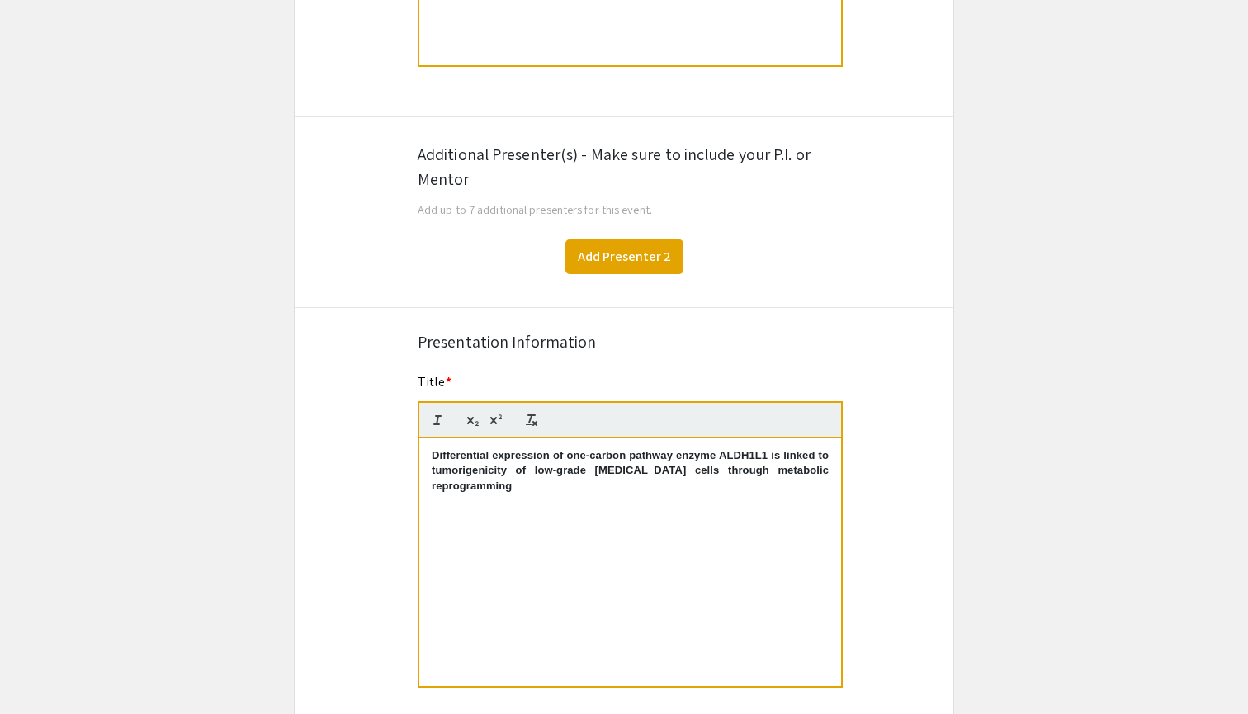
click at [656, 258] on button "Add Presenter 2" at bounding box center [625, 256] width 118 height 35
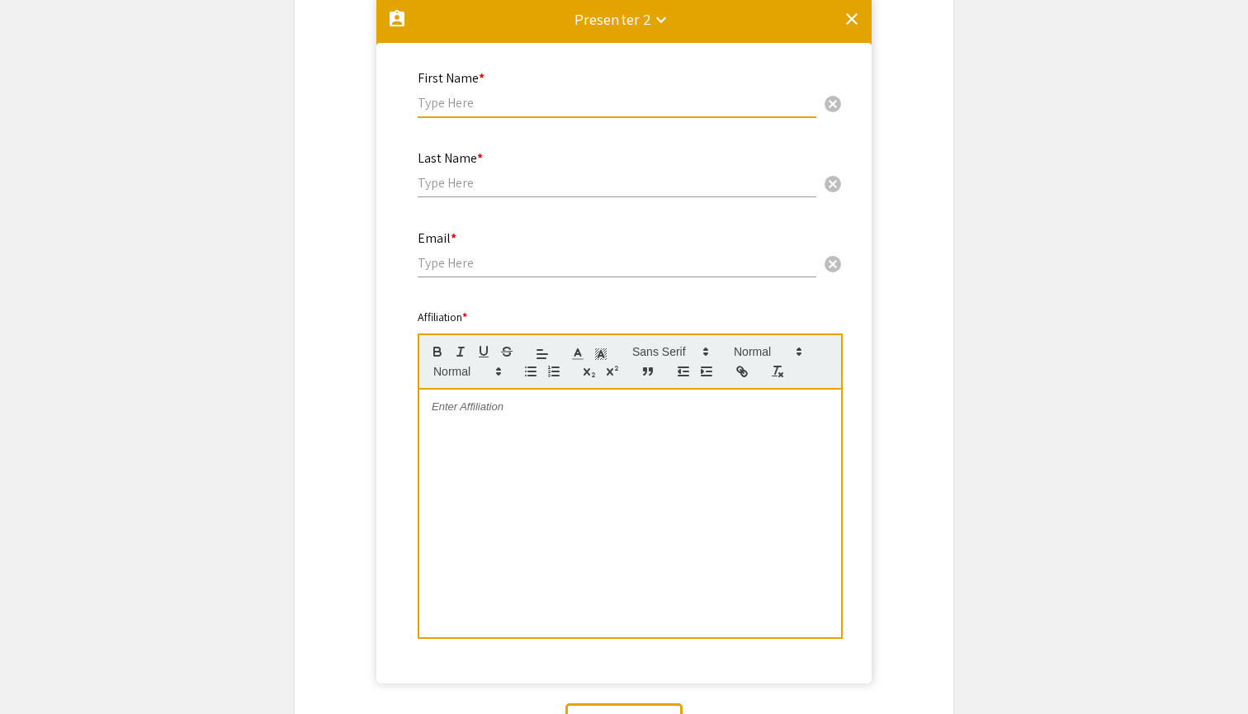
paste input "Amira A. Abdellatef"
drag, startPoint x: 532, startPoint y: 106, endPoint x: 466, endPoint y: 103, distance: 66.1
click at [466, 103] on input "Amira A. Abdellatef" at bounding box center [617, 102] width 399 height 17
type input "Amira"
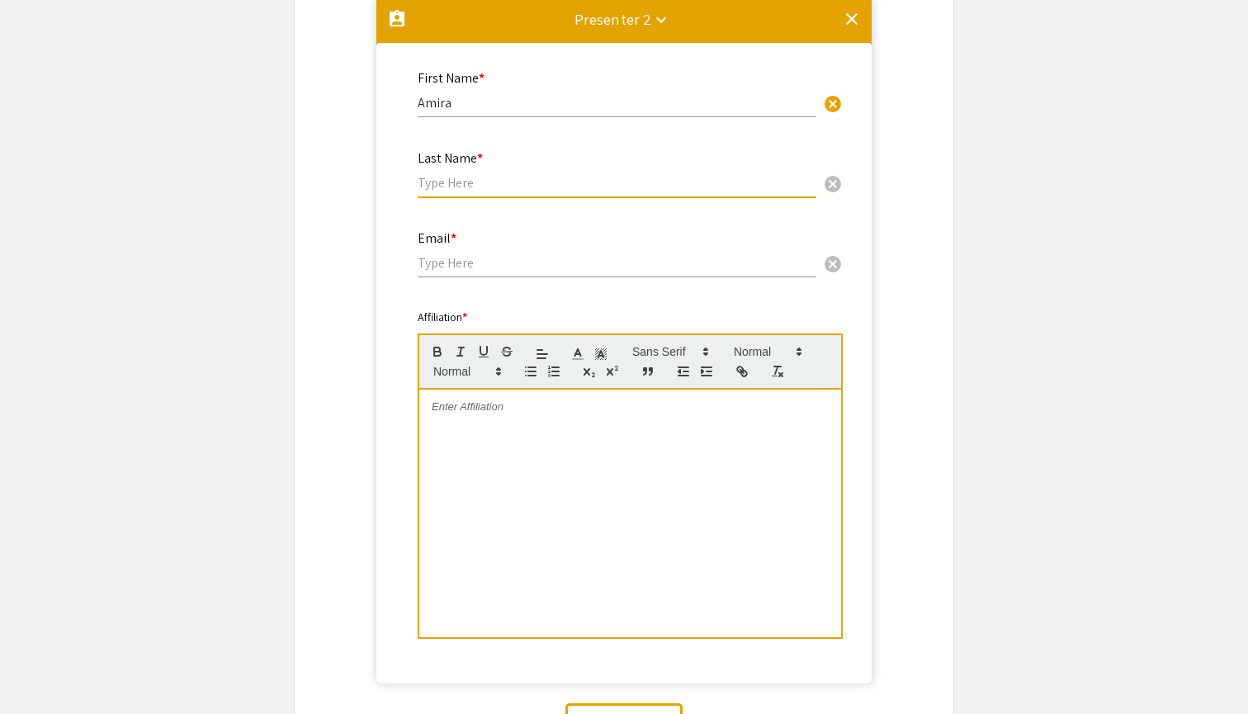
paste input "Abdellatef"
type input "Abdellatef"
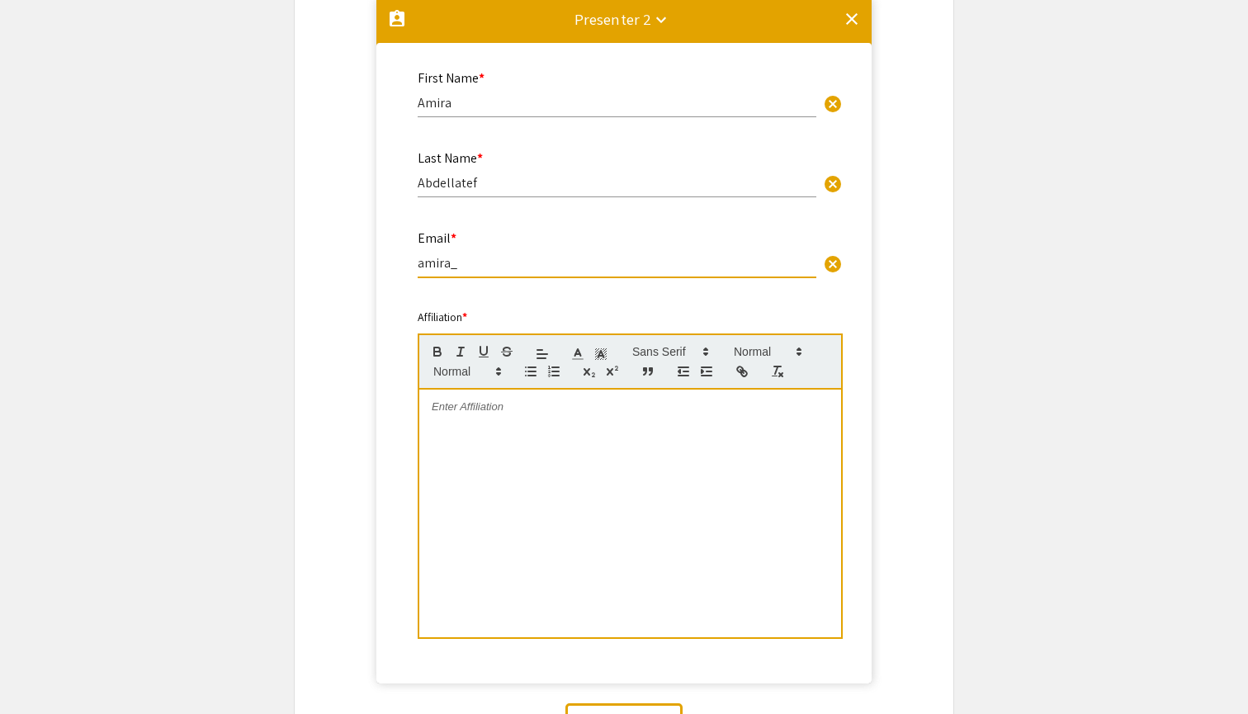
paste input "Abdellatef"
click at [464, 262] on input "amira_Abdellatef" at bounding box center [617, 262] width 399 height 17
click at [517, 269] on input "amira_abdellatef" at bounding box center [617, 262] width 399 height 17
type input "amira_abdellatef@unc.edu"
click at [542, 428] on div at bounding box center [630, 514] width 422 height 248
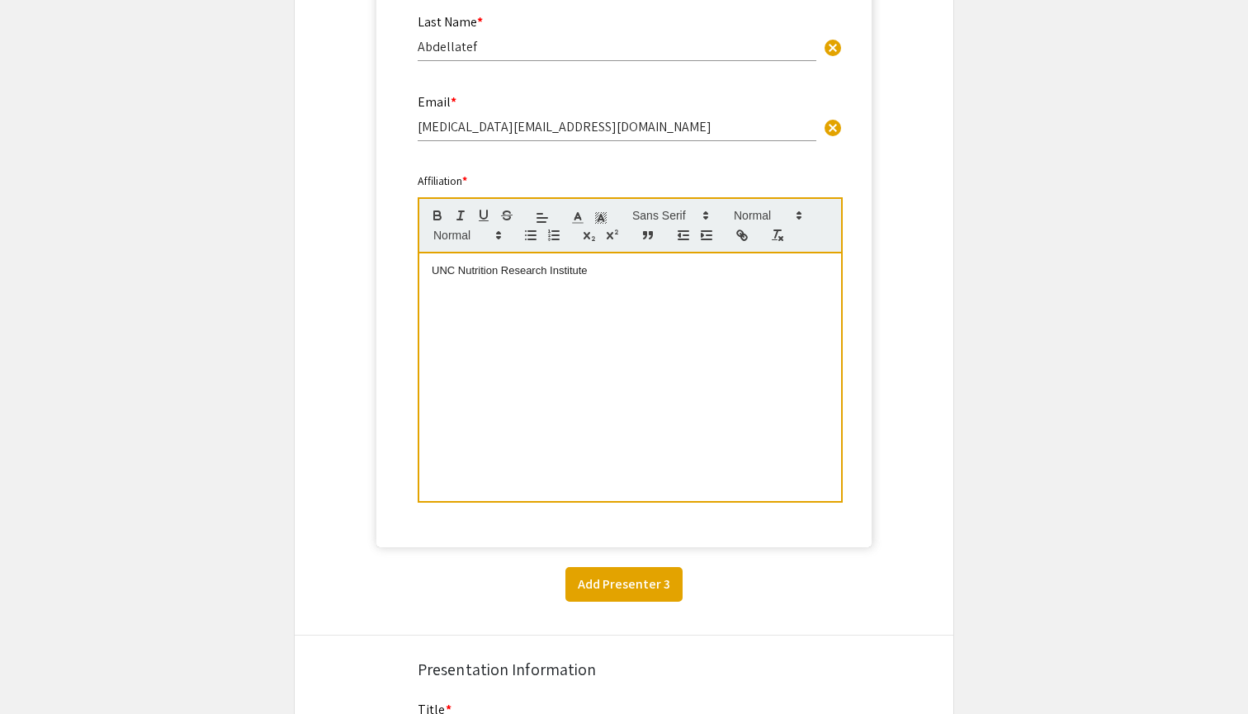
click at [642, 593] on button "Add Presenter 3" at bounding box center [624, 584] width 117 height 35
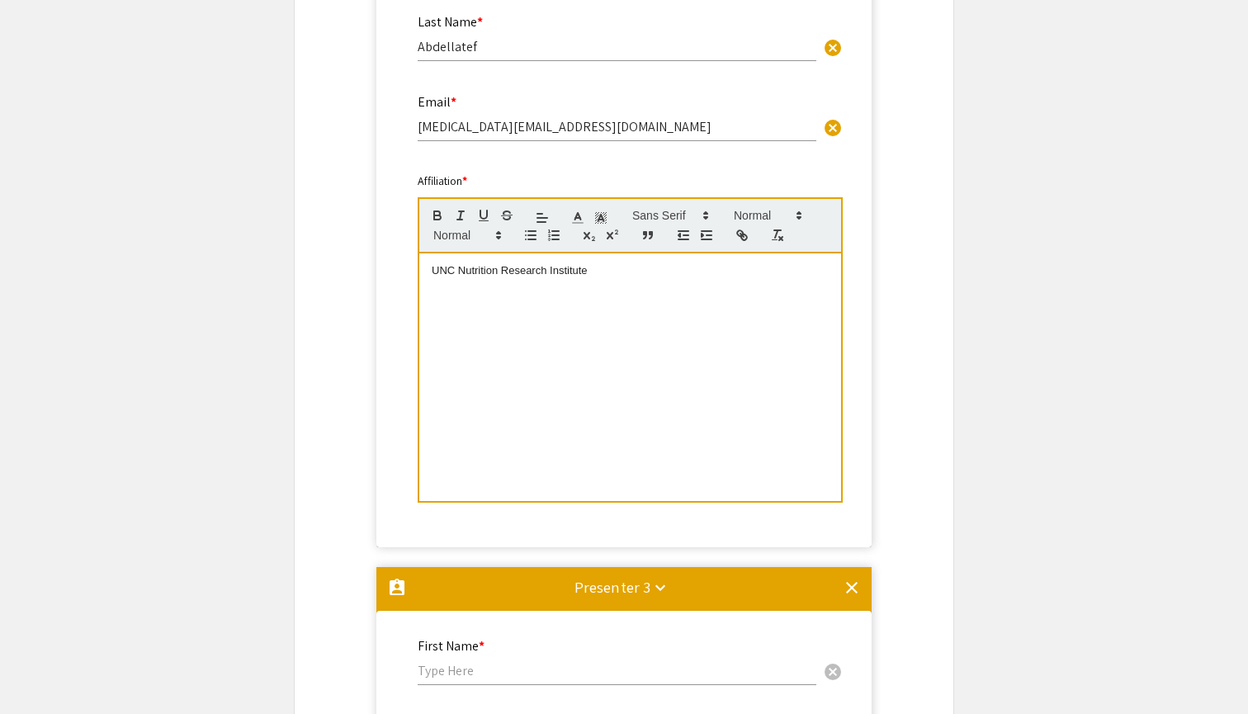
scroll to position [1877, 0]
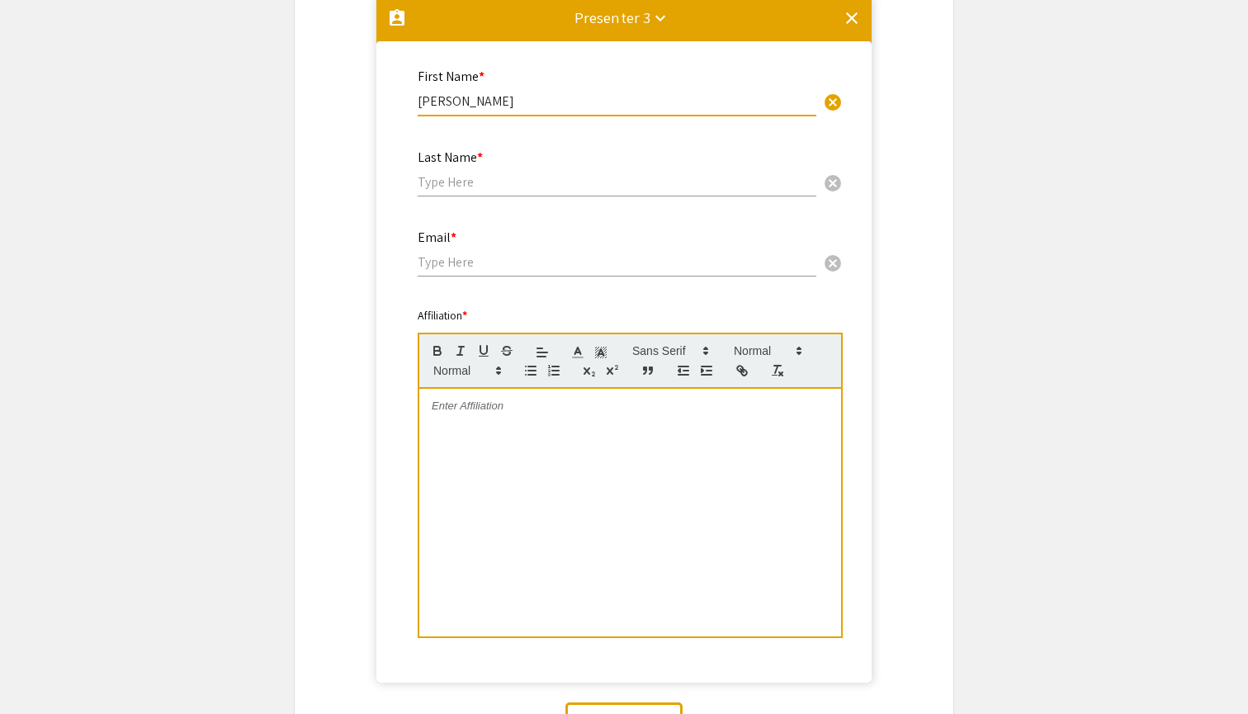
type input "Sergey"
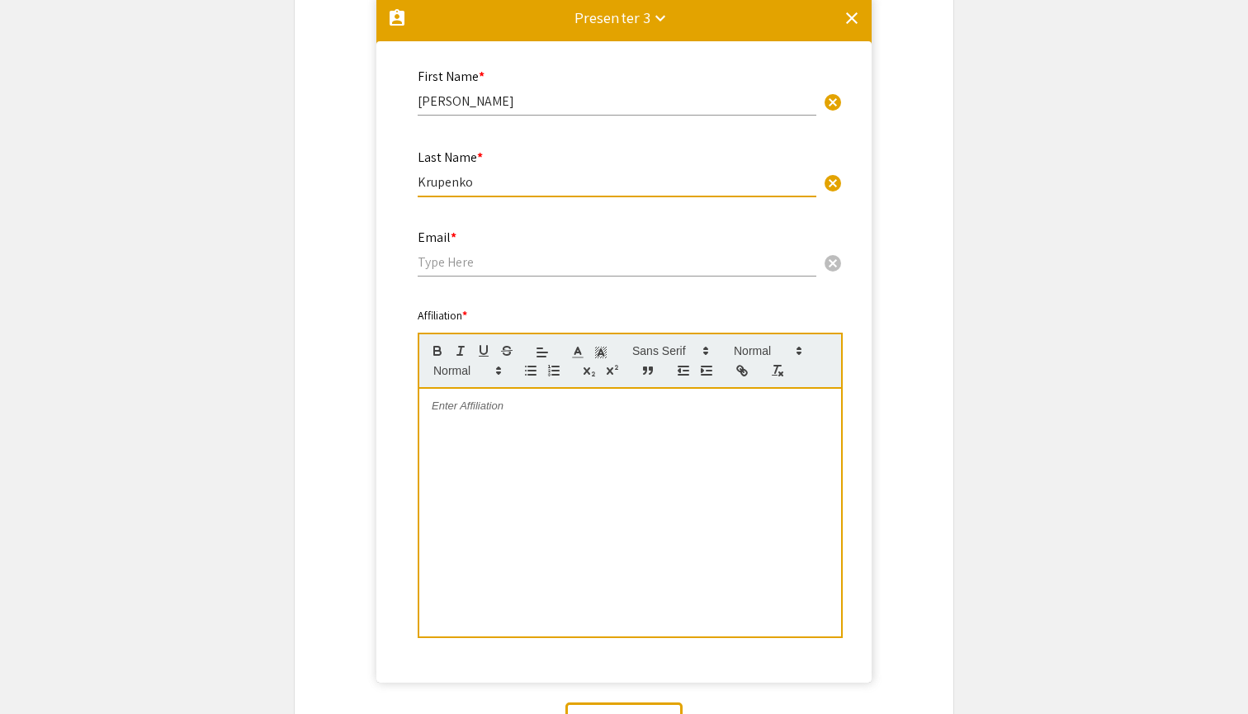
type input "Krupenko"
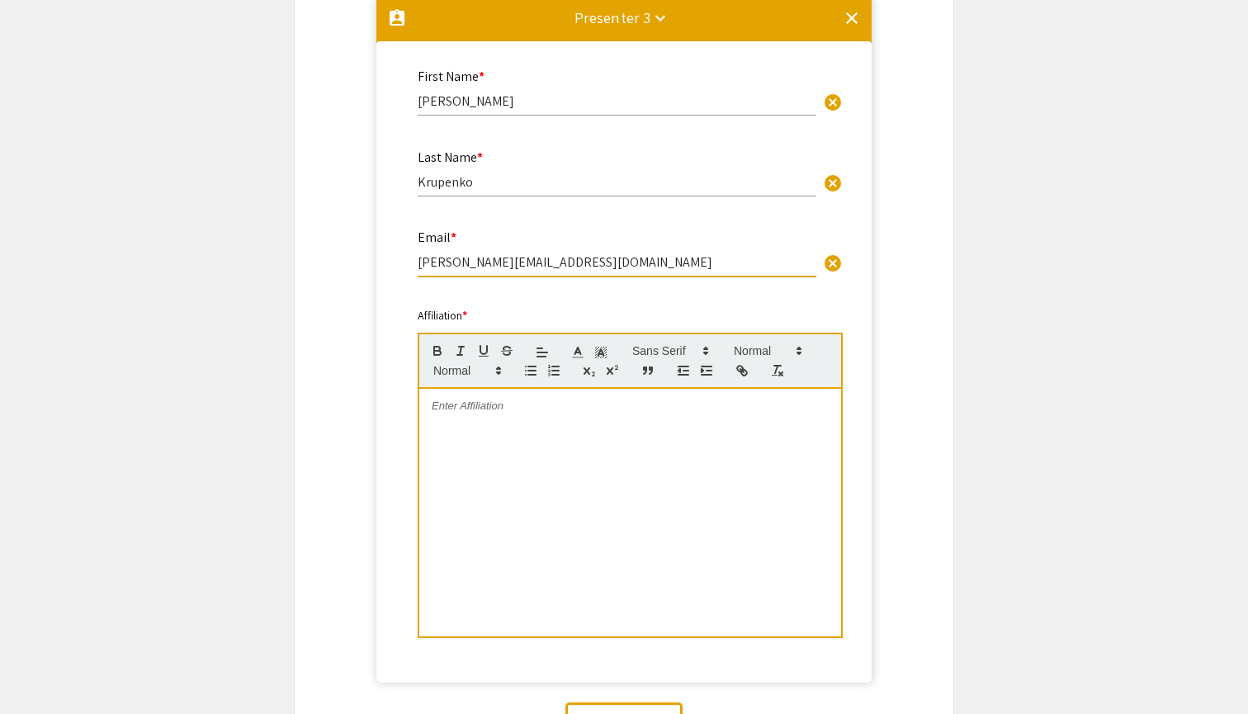
type input "Sergey_krupenko@unc.edu"
click at [510, 432] on div at bounding box center [630, 513] width 422 height 248
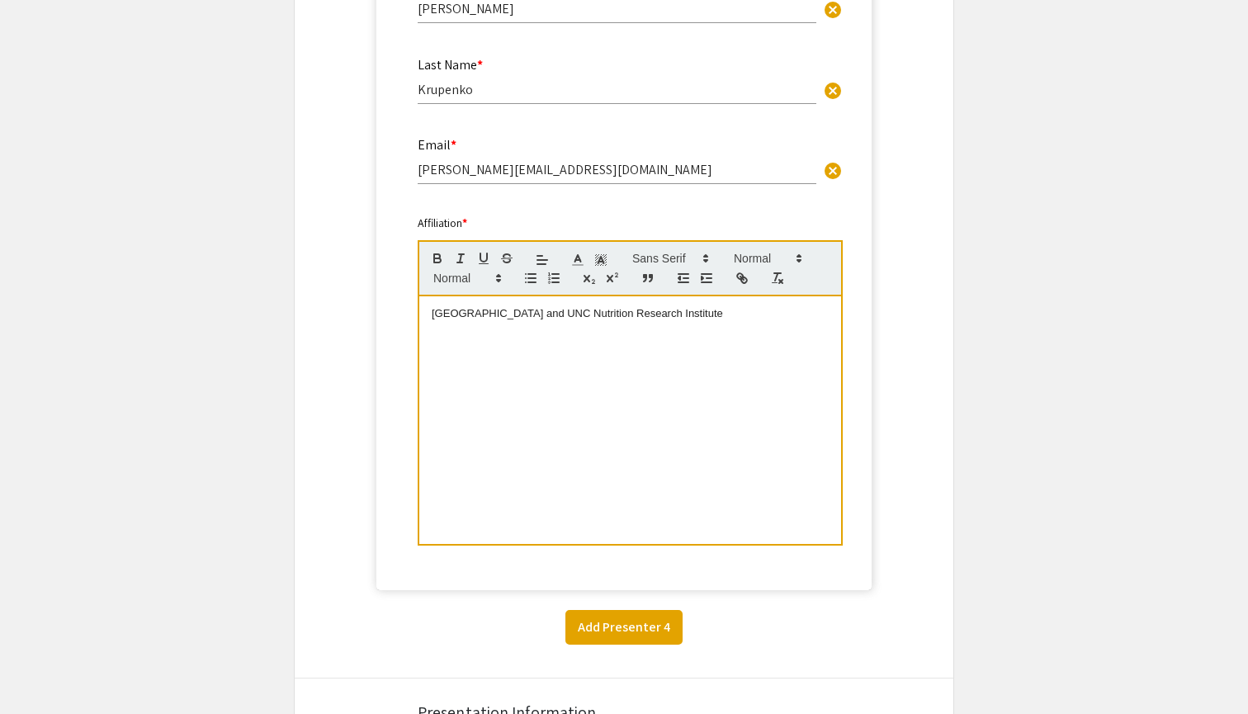
click at [645, 622] on button "Add Presenter 4" at bounding box center [624, 627] width 117 height 35
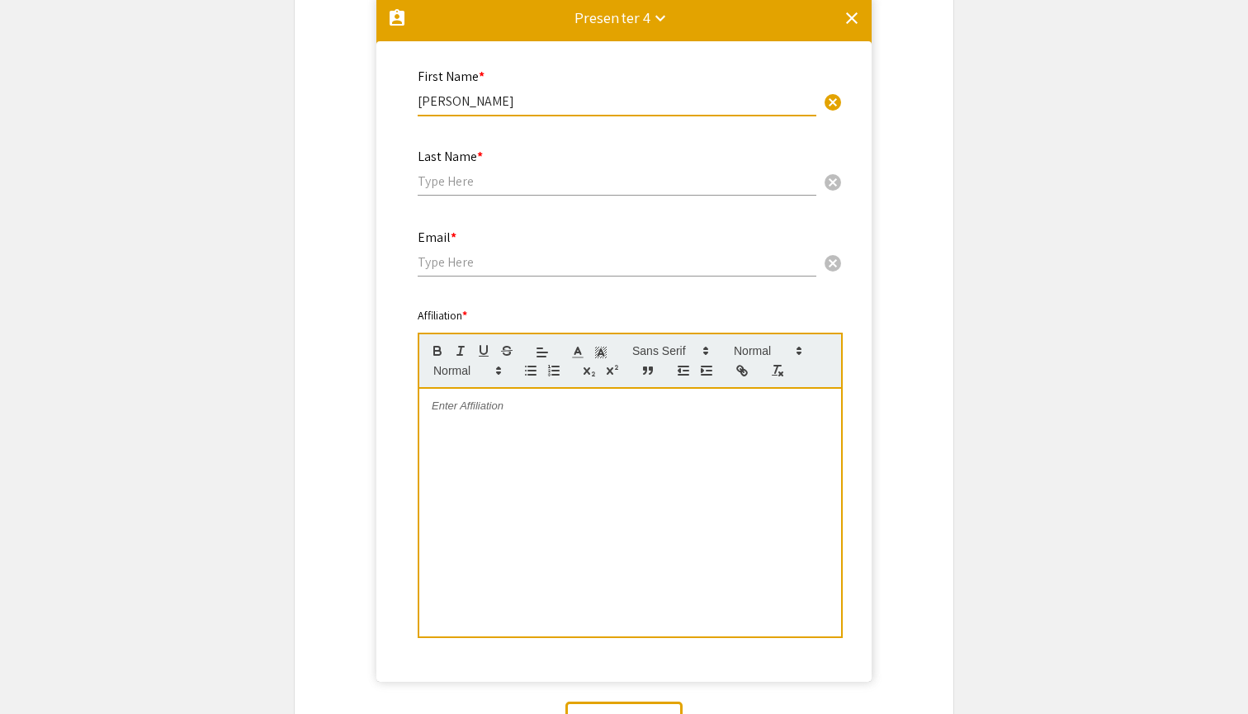
type input "Natalia"
click at [520, 174] on div "Last Name * cancel" at bounding box center [617, 164] width 399 height 63
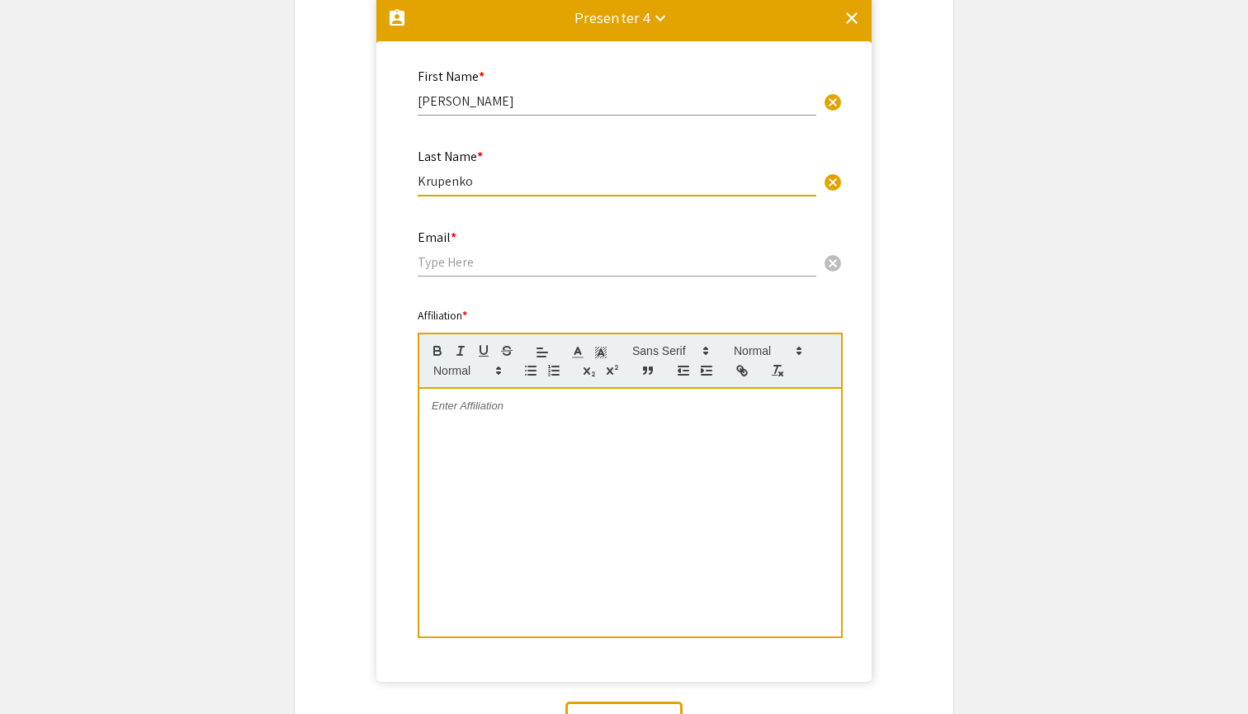
type input "Krupenko"
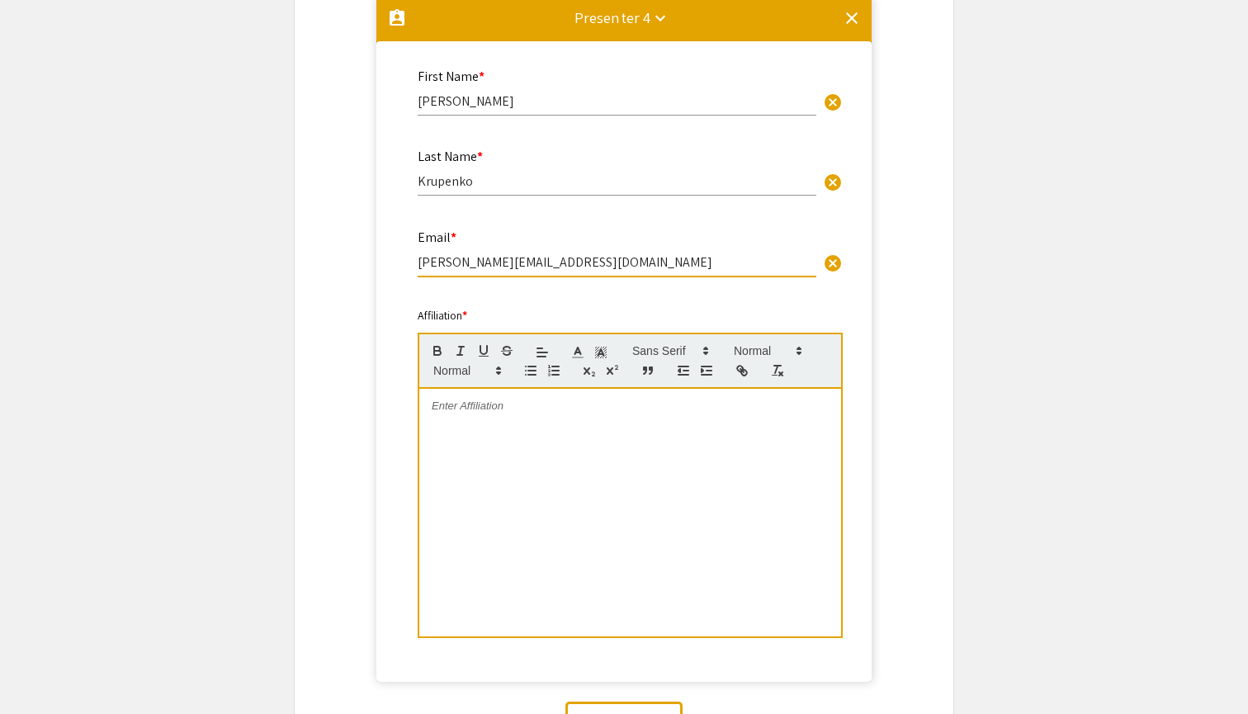
type input "natalia_krupenko@unc.edu"
click at [467, 434] on div at bounding box center [630, 513] width 422 height 248
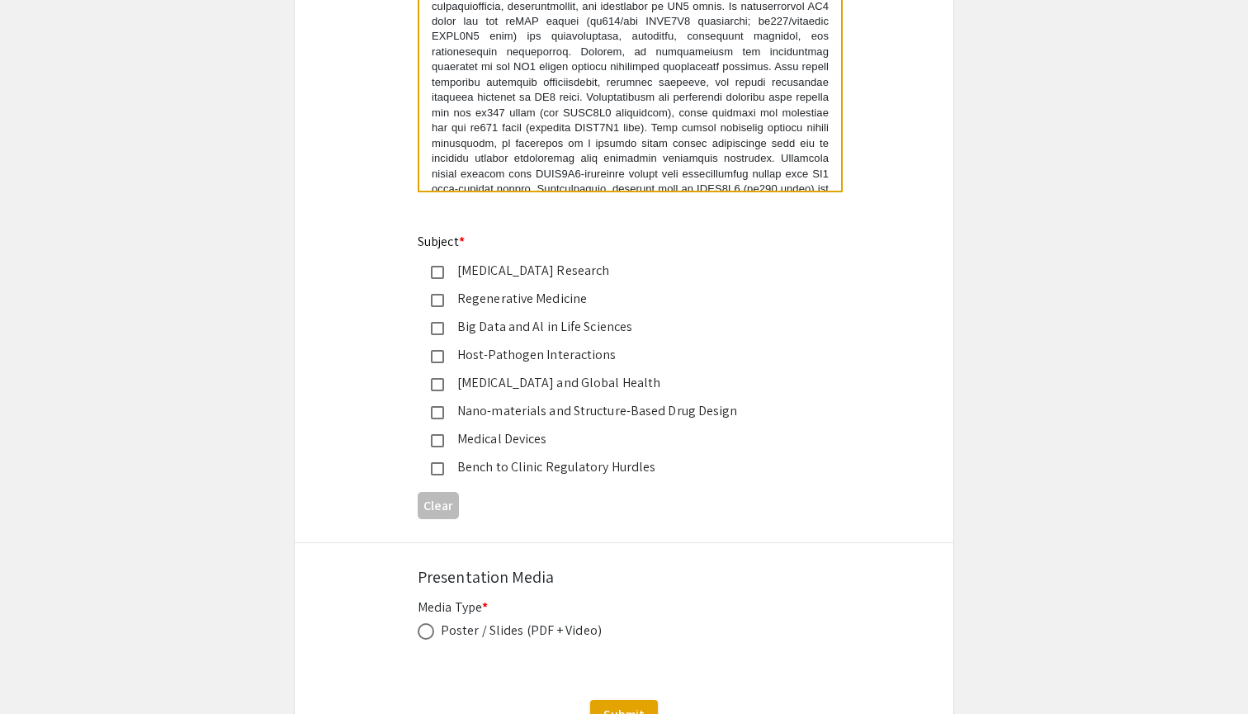
scroll to position [3973, 0]
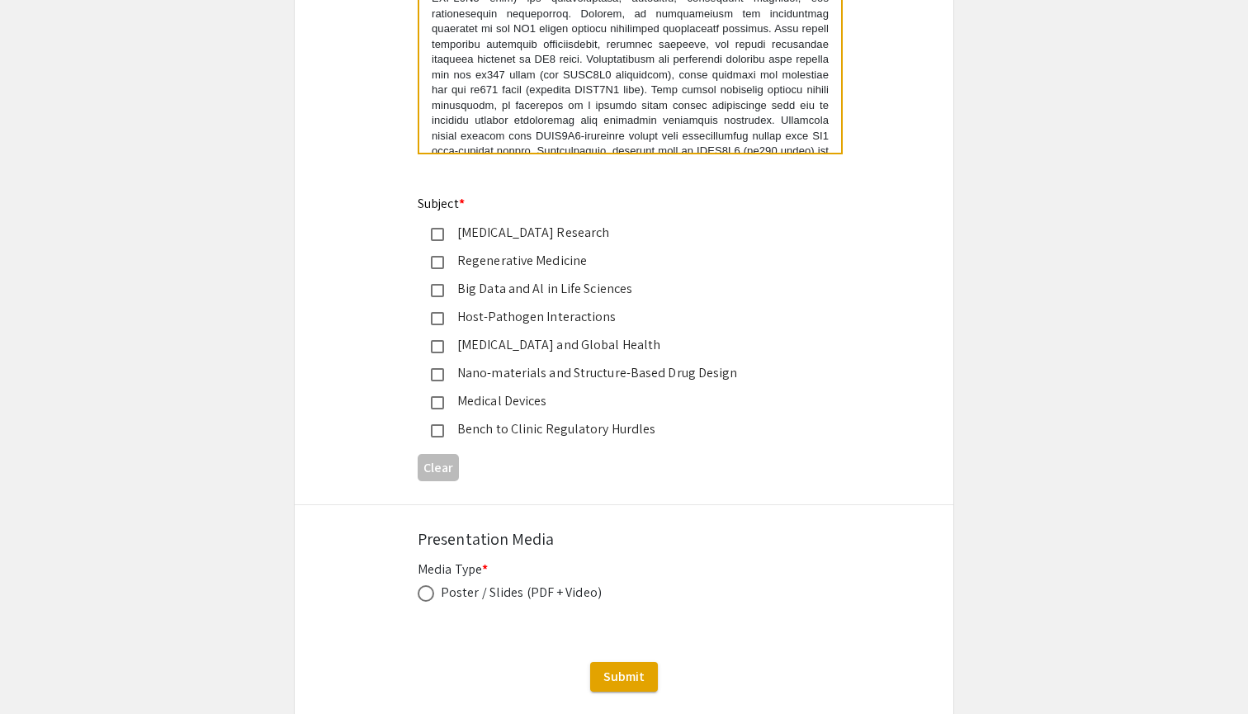
click at [441, 228] on mat-pseudo-checkbox at bounding box center [437, 234] width 13 height 13
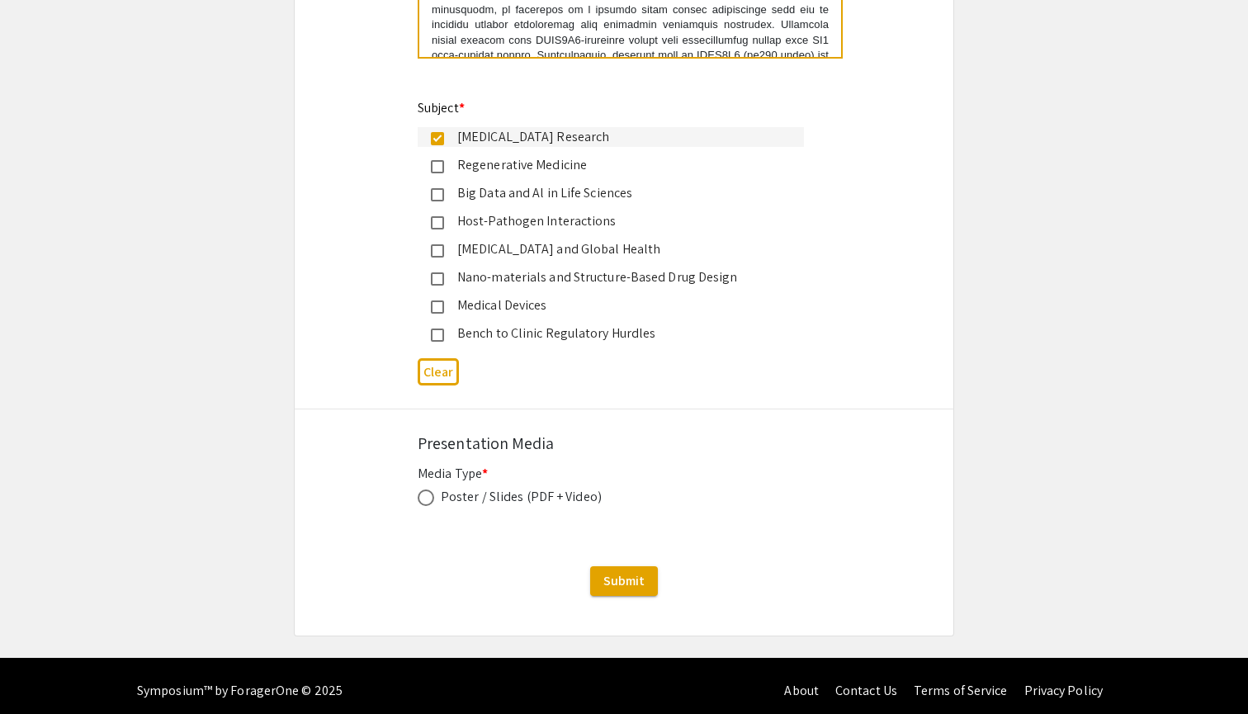
scroll to position [4068, 0]
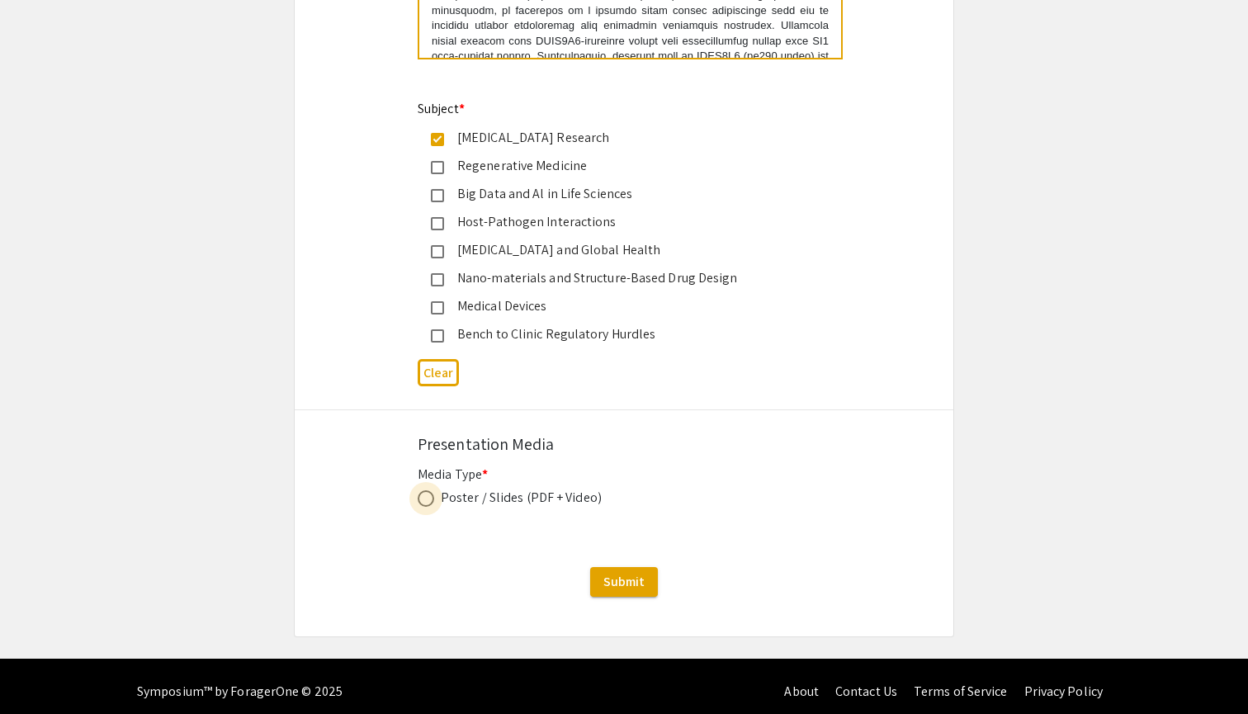
click at [433, 490] on span at bounding box center [426, 498] width 17 height 17
click at [433, 490] on input "radio" at bounding box center [426, 498] width 17 height 17
radio input "true"
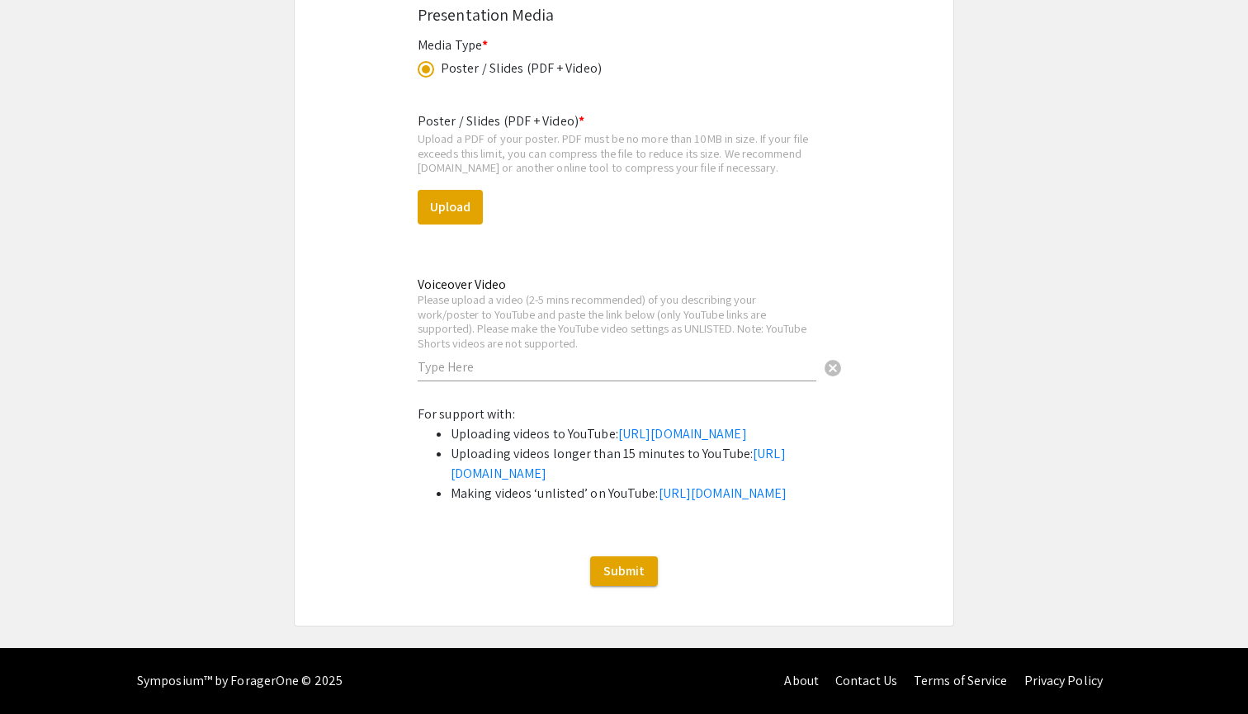
scroll to position [4528, 0]
click at [659, 502] on link "https://support.google.com/youtube/answer/157177?co=GENIE.Platform%3DDesktop&hl…" at bounding box center [723, 493] width 129 height 17
click at [684, 425] on link "https://support.google.com/youtube/answer/57407?co=GENIE.Platform%3DDesktop&hl=…" at bounding box center [682, 433] width 129 height 17
click at [662, 425] on link "https://support.google.com/youtube/answer/57407?co=GENIE.Platform%3DDesktop&hl=…" at bounding box center [682, 433] width 129 height 17
click at [618, 429] on link "https://support.google.com/youtube/answer/57407?co=GENIE.Platform%3DDesktop&hl=…" at bounding box center [682, 433] width 129 height 17
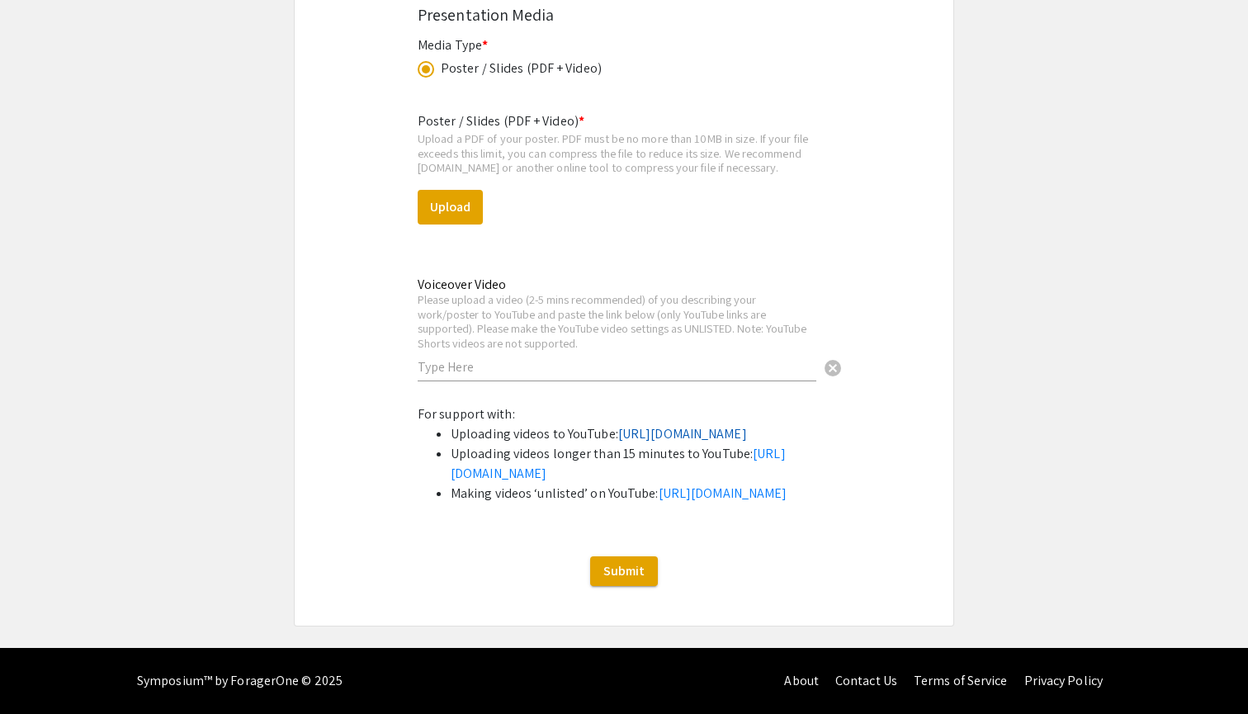
click at [618, 425] on link "https://support.google.com/youtube/answer/57407?co=GENIE.Platform%3DDesktop&hl=…" at bounding box center [682, 433] width 129 height 17
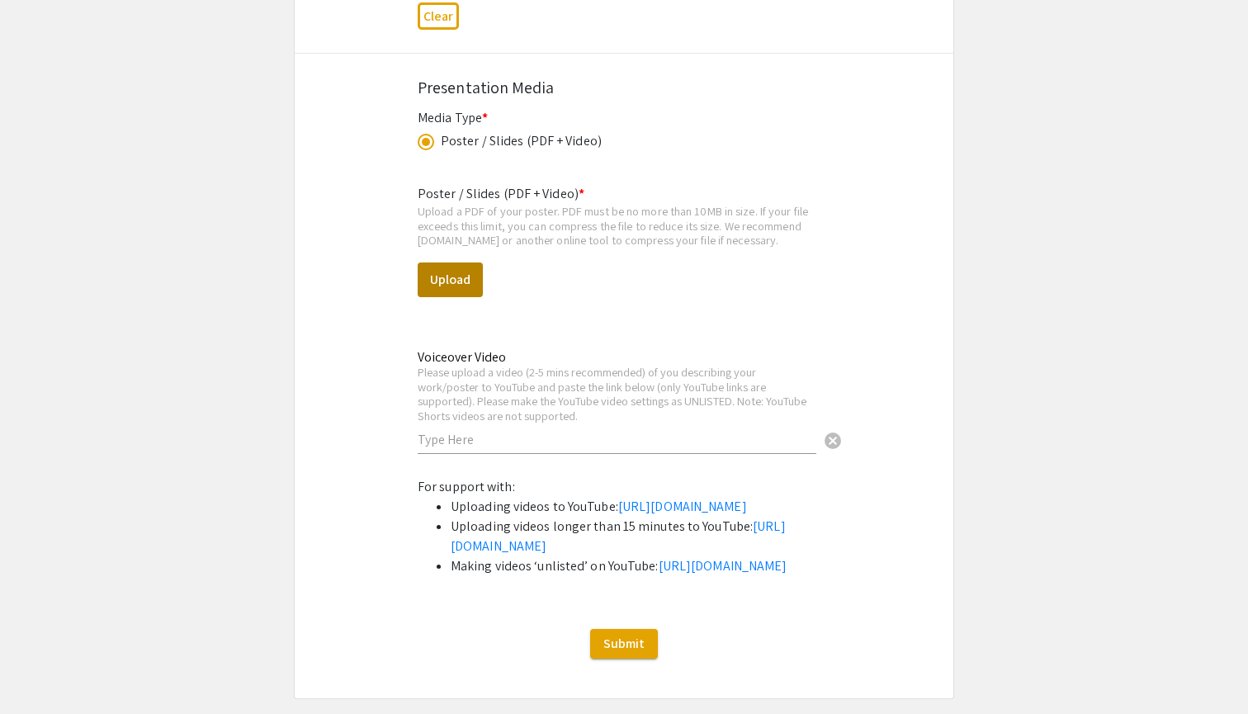
click at [477, 276] on button "Upload" at bounding box center [450, 280] width 65 height 35
click at [464, 267] on button "Upload" at bounding box center [450, 280] width 65 height 35
select select "custom"
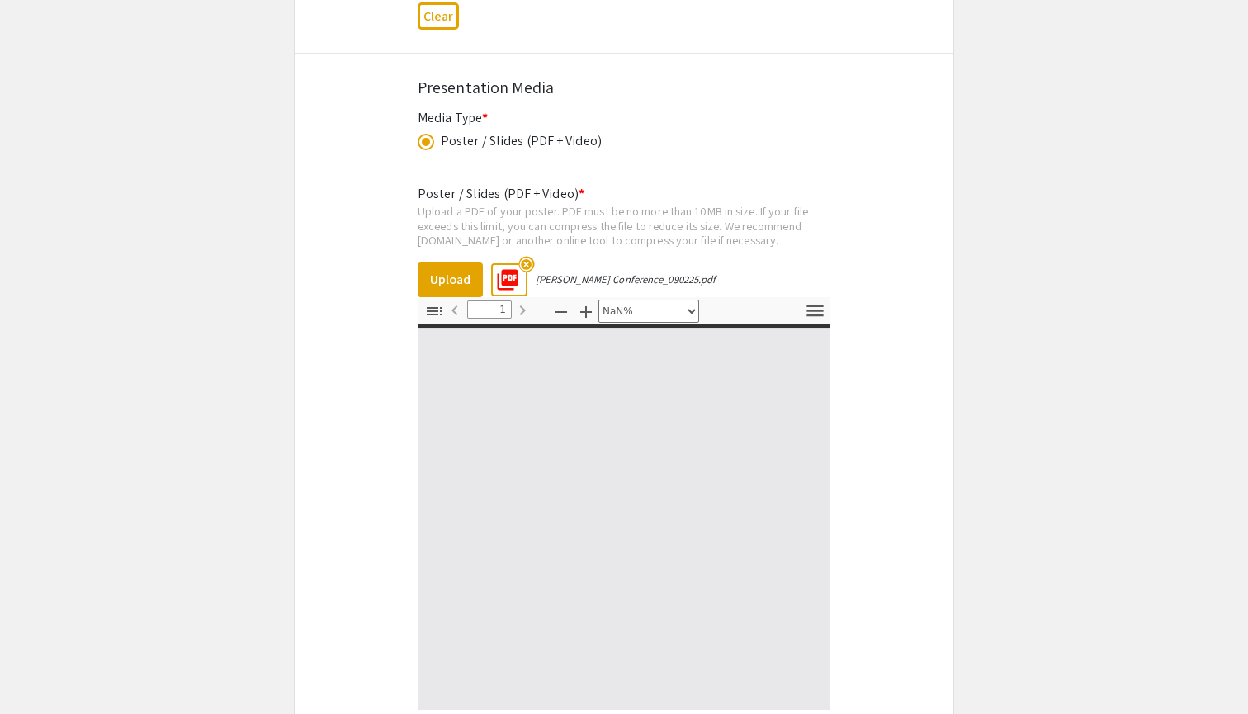
type input "0"
select select "custom"
type input "1"
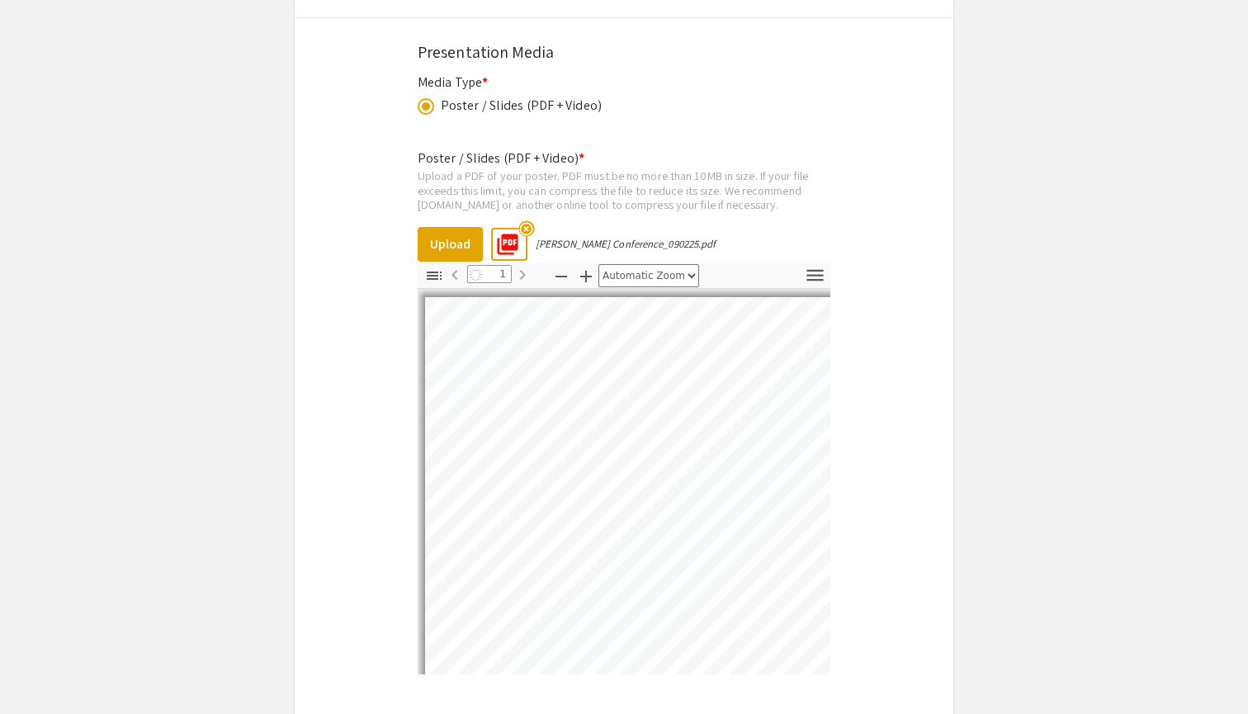
scroll to position [4471, 0]
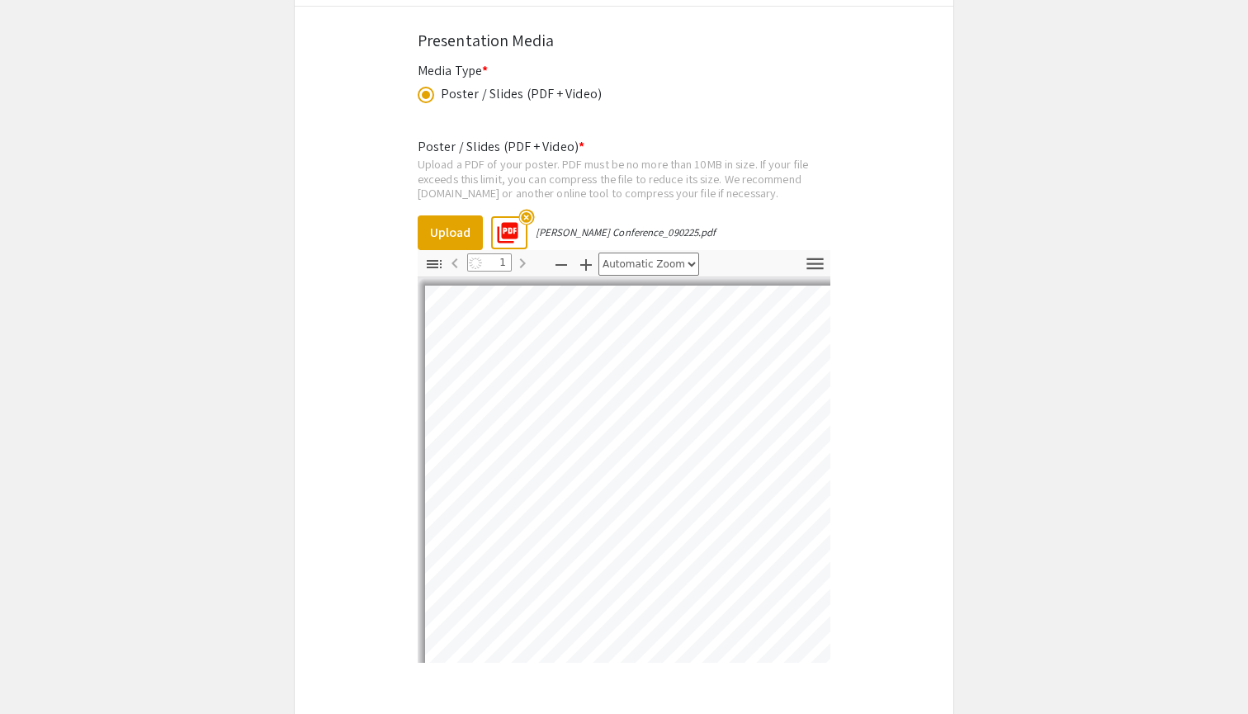
select select "auto"
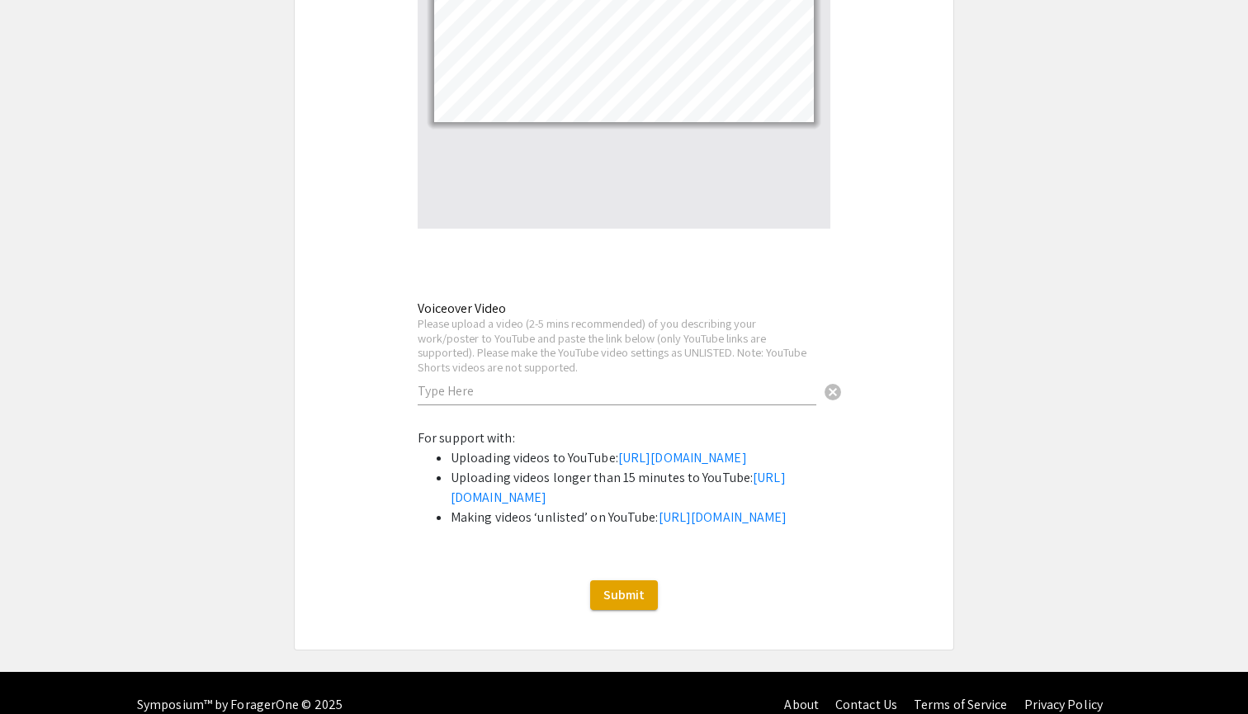
scroll to position [4906, 0]
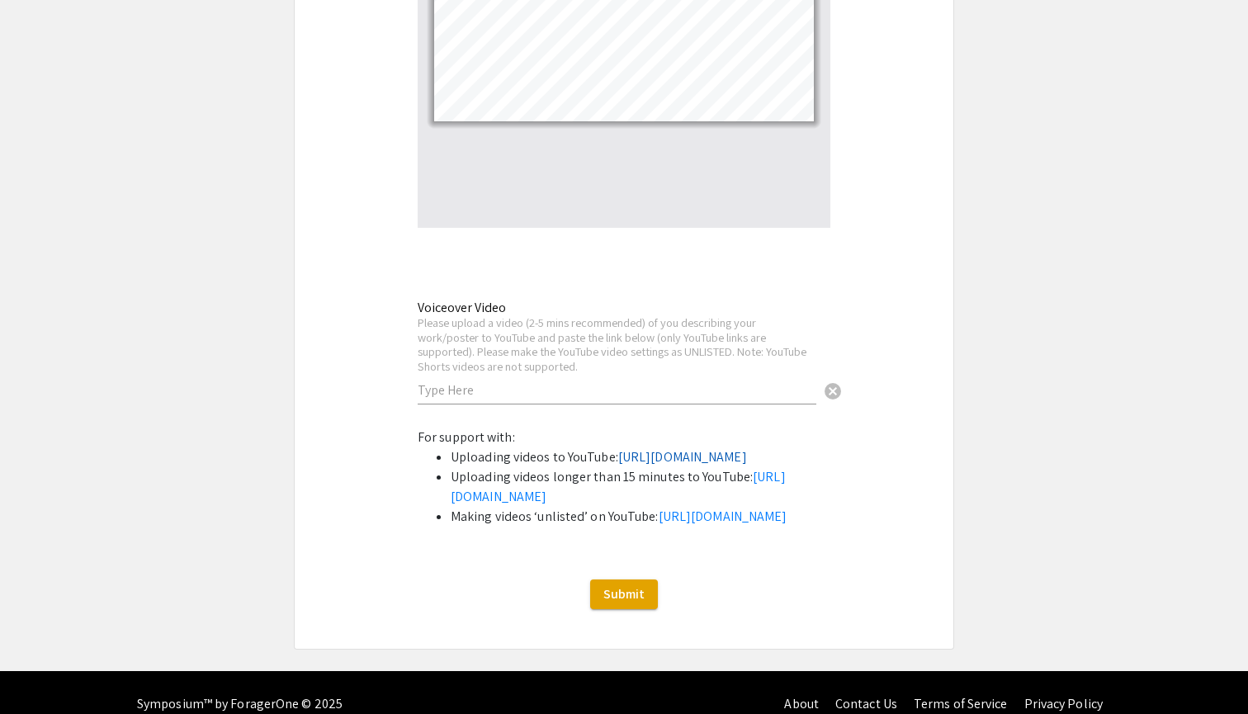
click at [631, 466] on link "https://support.google.com/youtube/answer/57407?co=GENIE.Platform%3DDesktop&hl=…" at bounding box center [682, 456] width 129 height 17
drag, startPoint x: 658, startPoint y: 485, endPoint x: 449, endPoint y: 467, distance: 209.6
click at [448, 467] on ul "Uploading videos to YouTube: https://support.google.com/youtube/answer/57407?co…" at bounding box center [624, 486] width 413 height 79
copy link "https://support.google.com/youtube/answer/57407?co=GENIE.Platform%3DDesktop&hl=…"
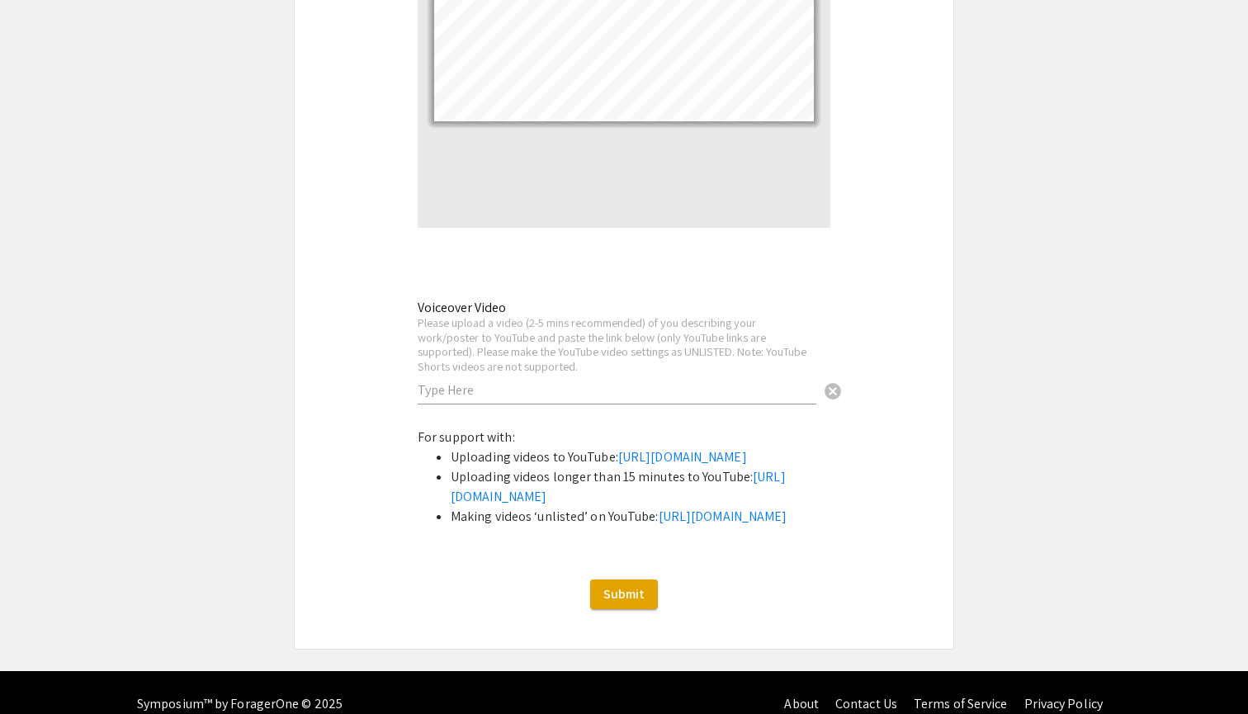
click at [645, 527] on li "Making videos ‘unlisted’ on YouTube: https://support.google.com/youtube/answer/…" at bounding box center [641, 517] width 380 height 20
click at [659, 525] on link "https://support.google.com/youtube/answer/157177?co=GENIE.Platform%3DDesktop&hl…" at bounding box center [723, 516] width 129 height 17
drag, startPoint x: 676, startPoint y: 602, endPoint x: 450, endPoint y: 585, distance: 226.9
click at [450, 527] on ul "Uploading videos to YouTube: https://support.google.com/youtube/answer/57407?co…" at bounding box center [624, 486] width 413 height 79
copy link "https://support.google.com/youtube/answer/157177?co=GENIE.Platform%3DDesktop&hl…"
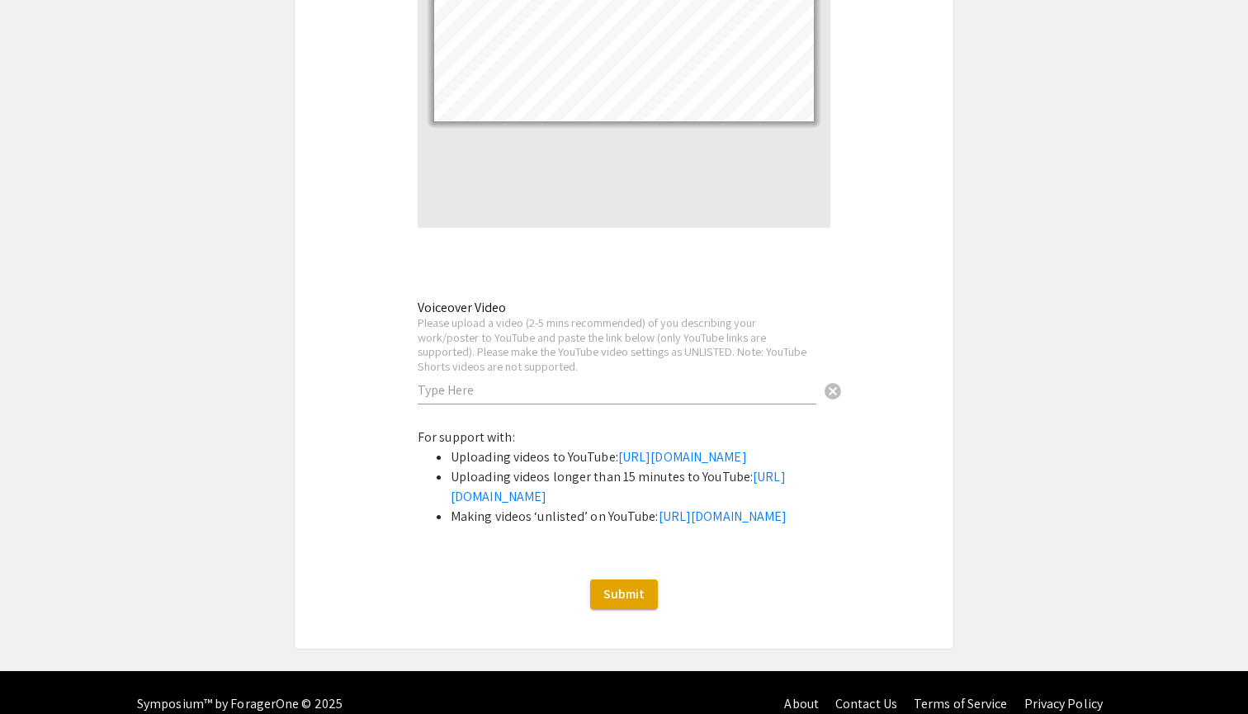
click at [568, 381] on input "text" at bounding box center [617, 389] width 399 height 17
paste input "https://youtu.be/sd98VuwNw88"
type input "https://youtu.be/sd98VuwNw88"
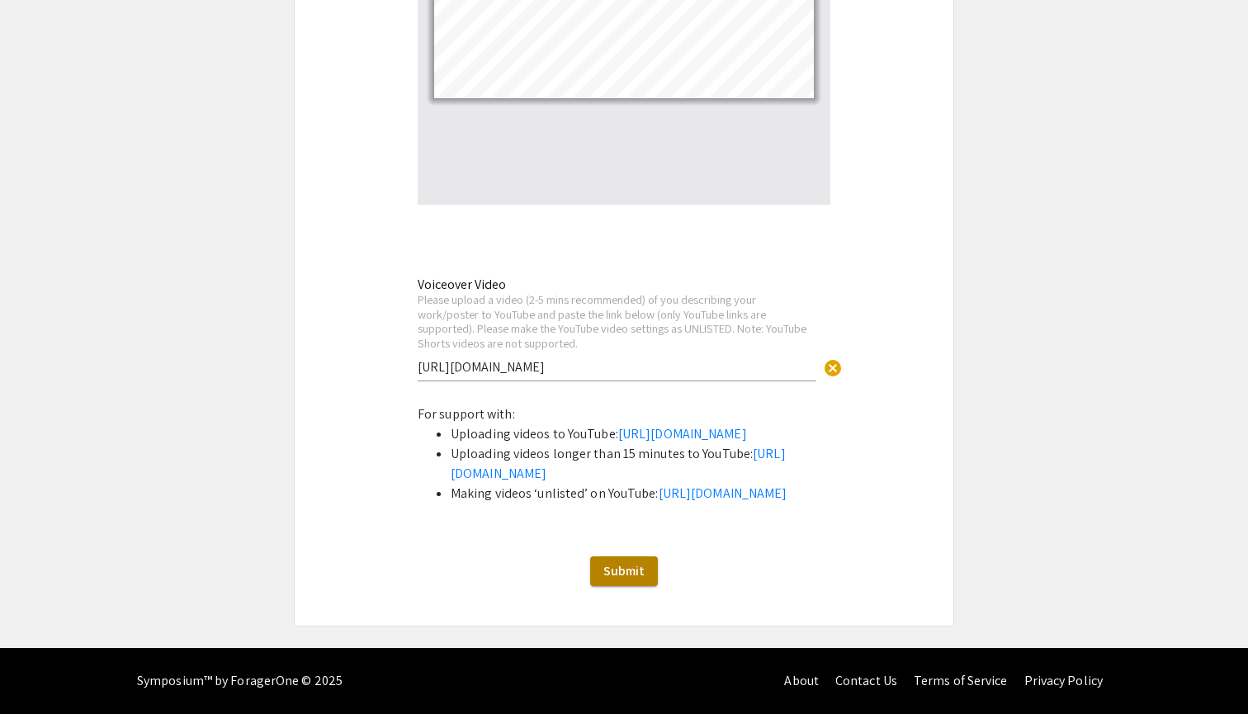
scroll to position [5015, 0]
click at [638, 572] on span "Submit" at bounding box center [624, 570] width 41 height 17
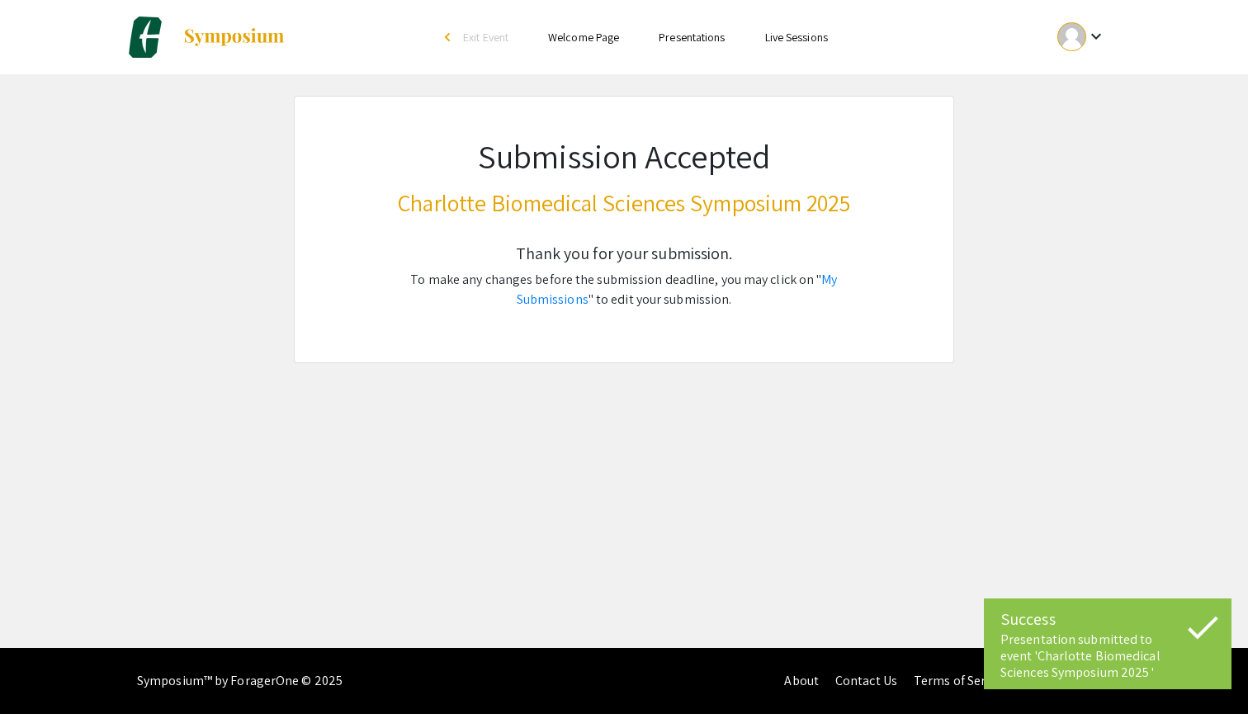
scroll to position [0, 0]
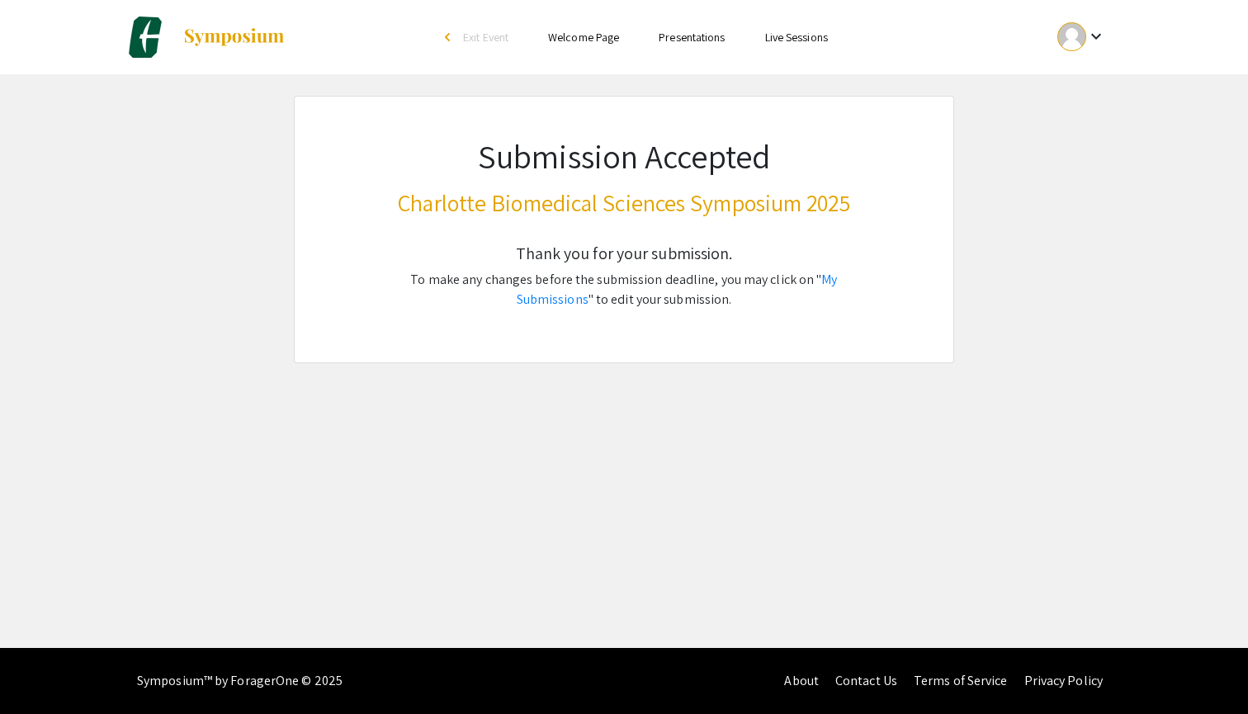
click at [607, 42] on link "Welcome Page" at bounding box center [583, 37] width 71 height 15
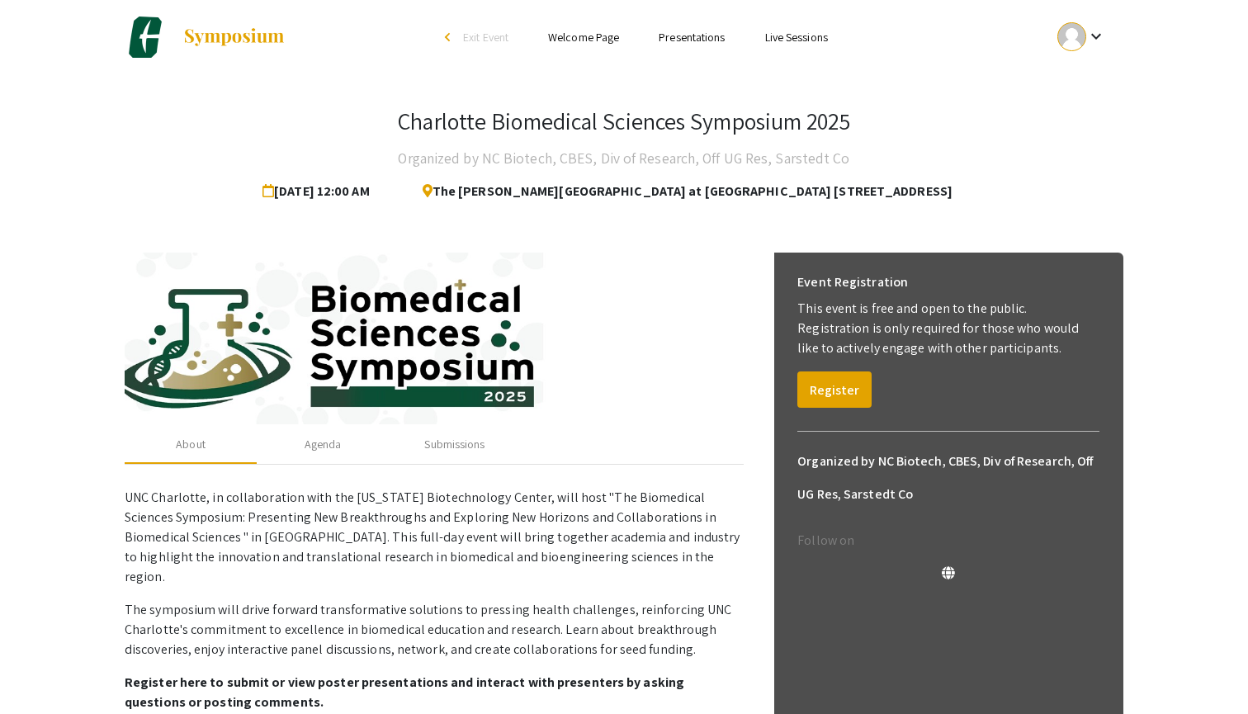
click at [1086, 40] on mat-icon "keyboard_arrow_down" at bounding box center [1096, 36] width 20 height 20
